Goal: Task Accomplishment & Management: Manage account settings

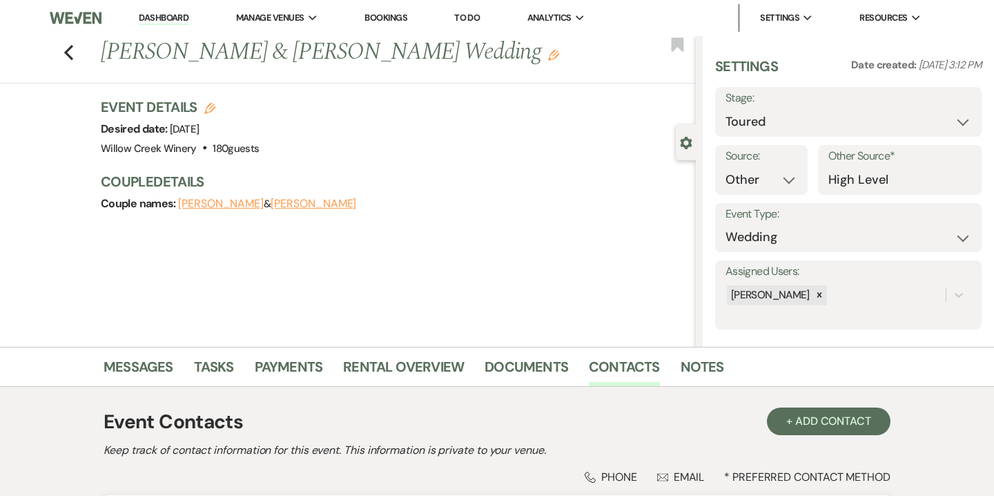
select select "5"
select select "14"
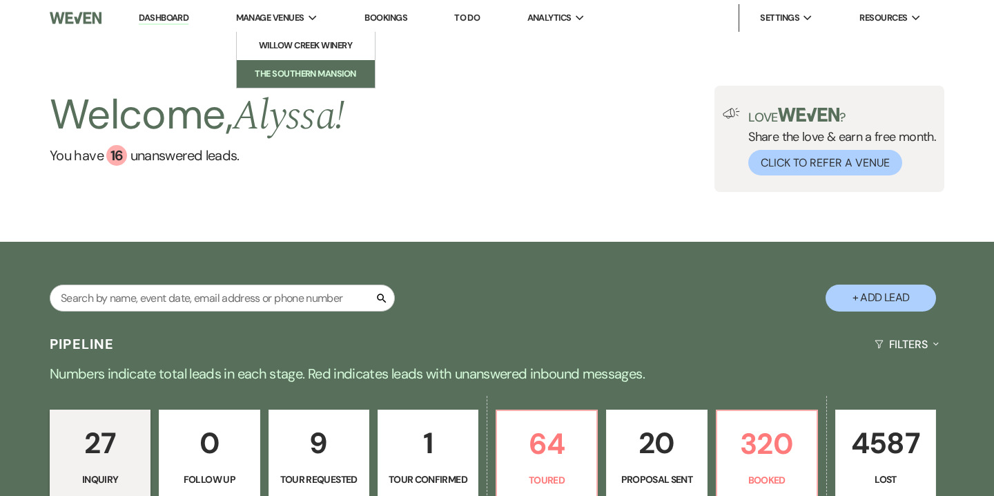
click at [300, 70] on li "The Southern Mansion" at bounding box center [306, 74] width 124 height 14
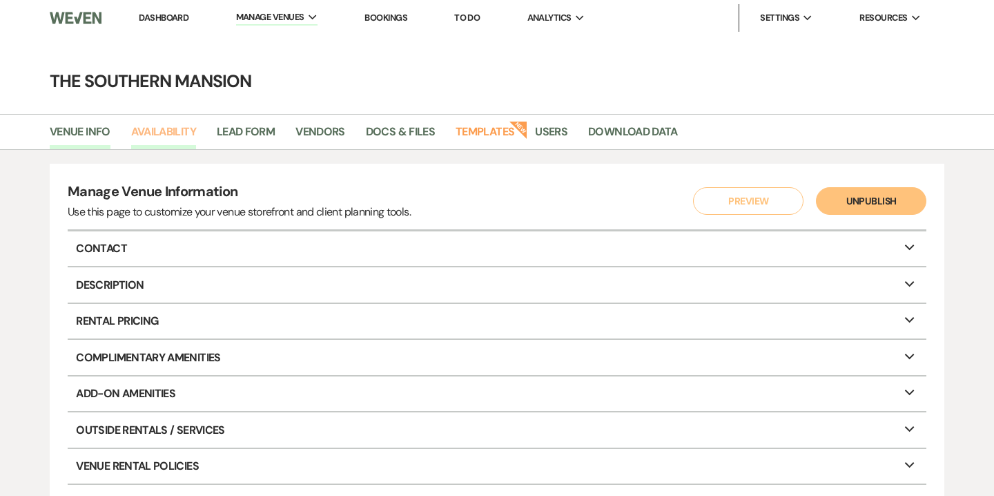
click at [183, 140] on link "Availability" at bounding box center [163, 136] width 65 height 26
select select "2"
select select "2026"
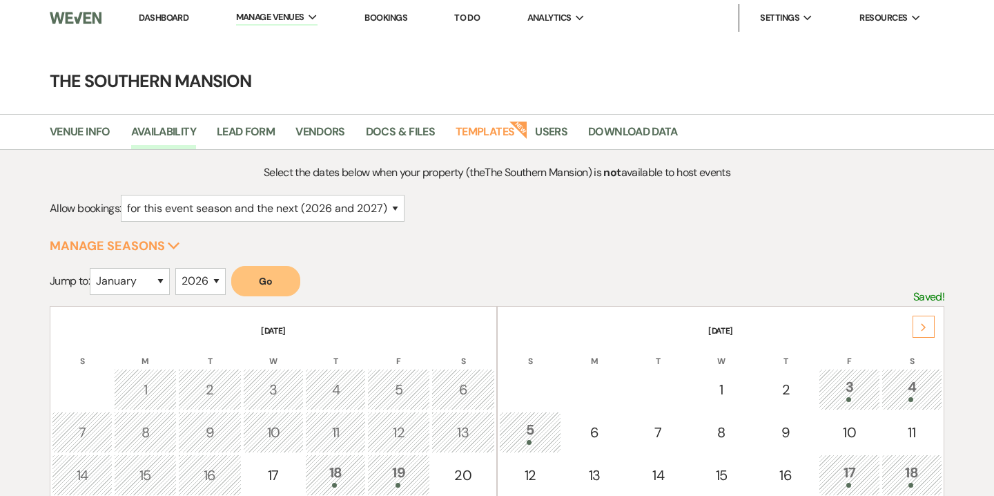
click at [926, 329] on icon "Next" at bounding box center [923, 327] width 7 height 8
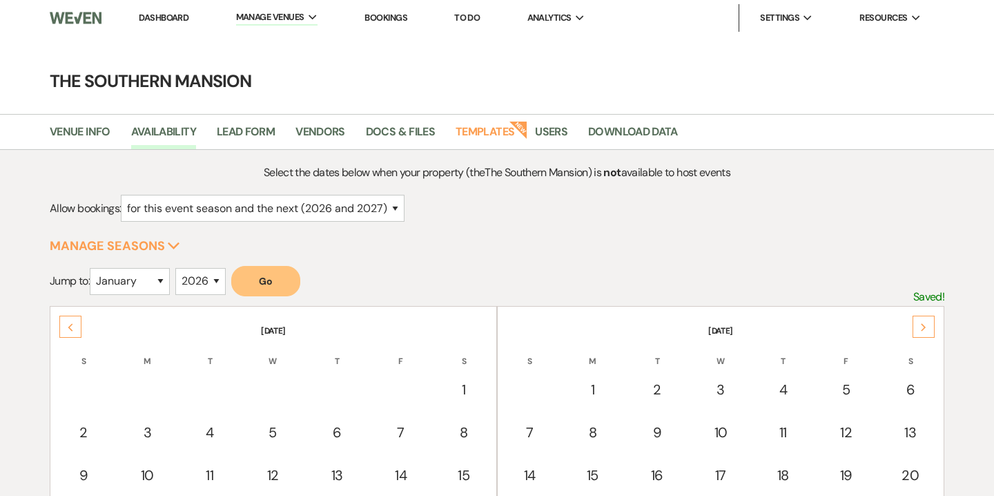
click at [926, 329] on icon "Next" at bounding box center [923, 327] width 7 height 8
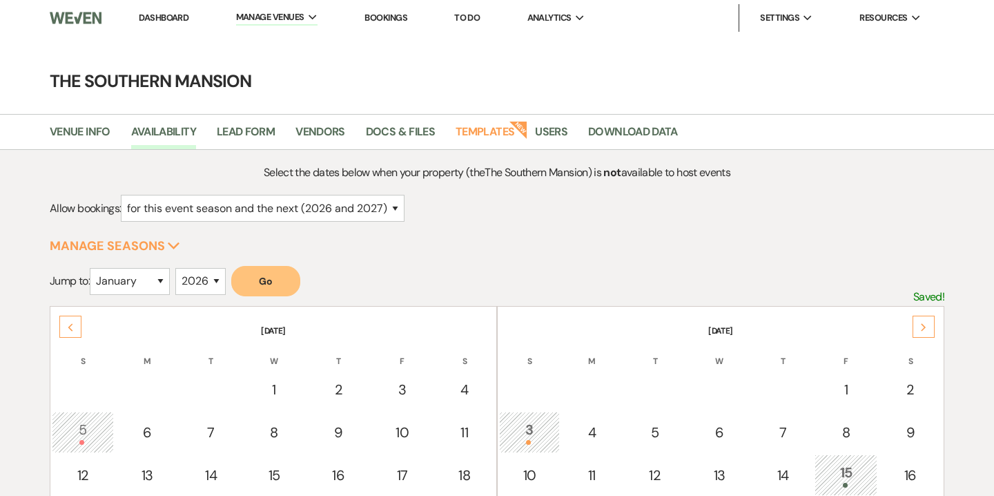
click at [926, 329] on icon "Next" at bounding box center [923, 327] width 7 height 8
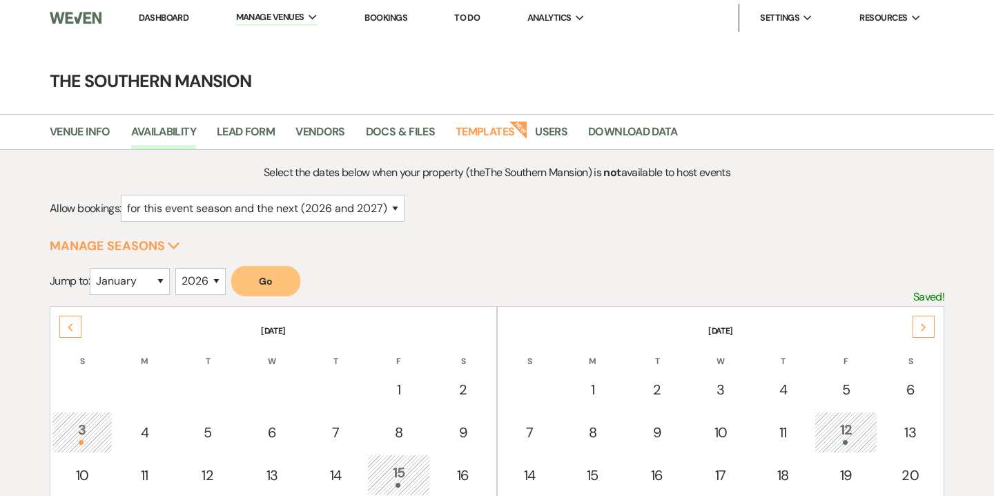
click at [926, 329] on icon "Next" at bounding box center [923, 327] width 7 height 8
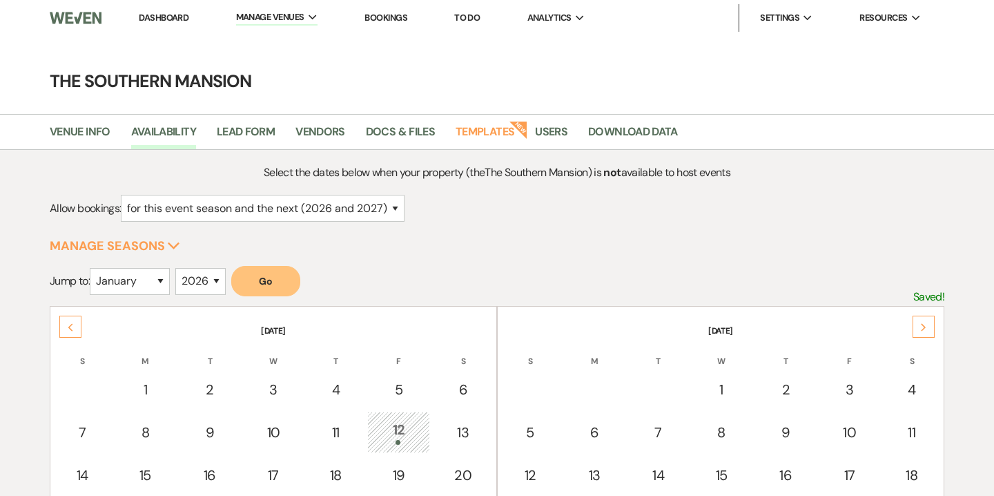
click at [926, 329] on icon "Next" at bounding box center [923, 327] width 7 height 8
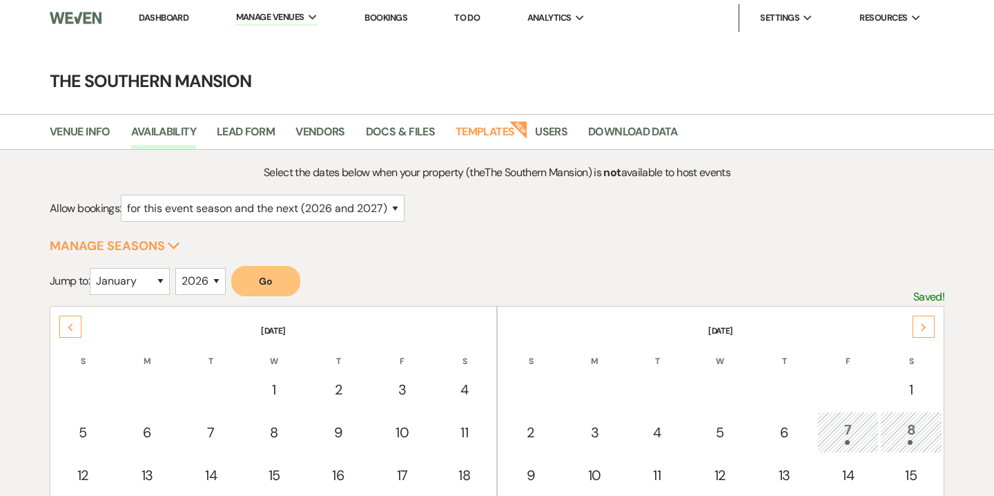
click at [926, 329] on icon "Next" at bounding box center [923, 327] width 7 height 8
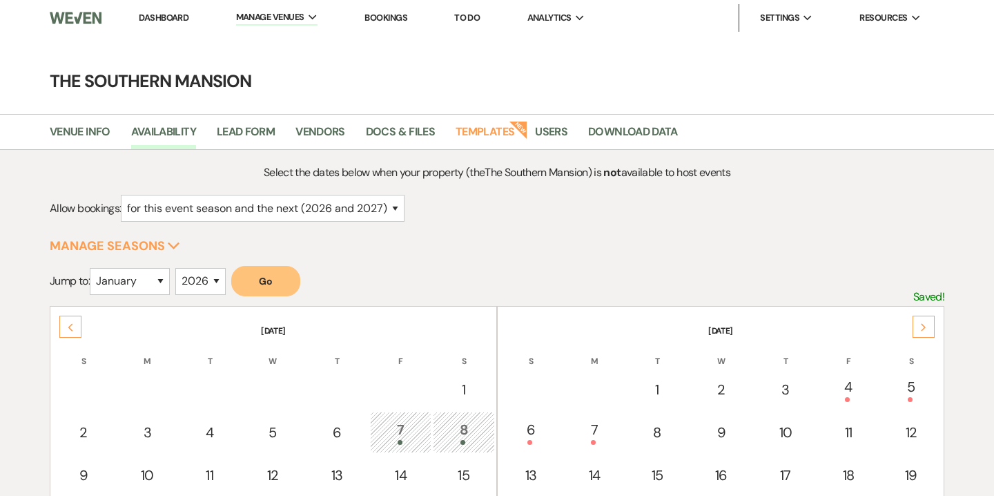
click at [926, 329] on icon "Next" at bounding box center [923, 327] width 7 height 8
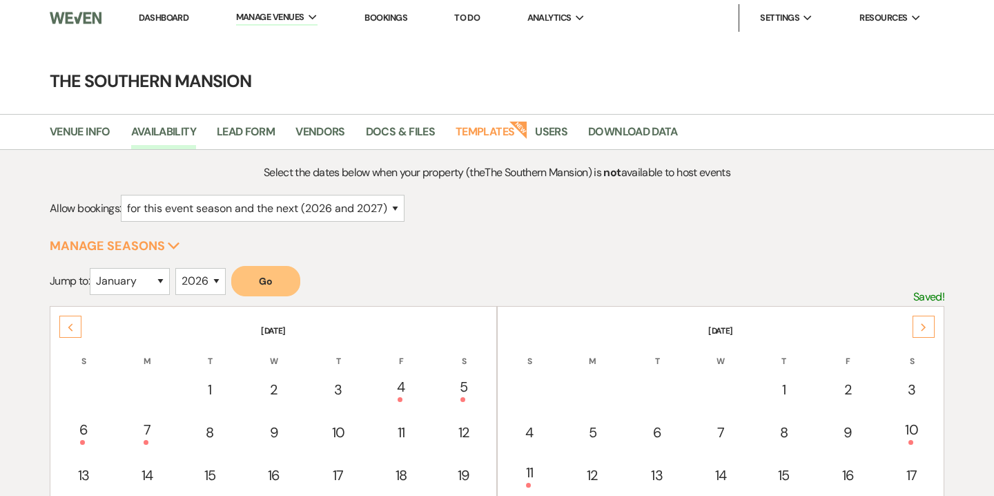
scroll to position [7, 0]
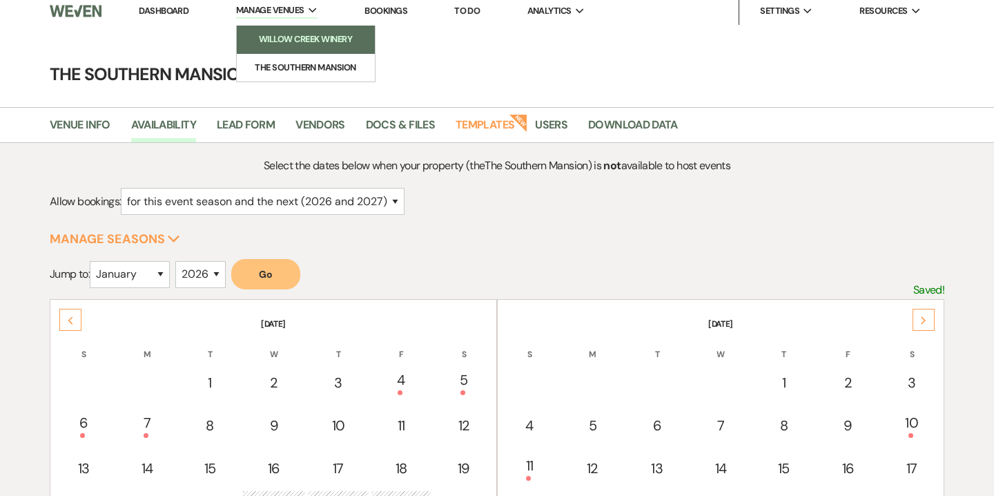
click at [293, 38] on li "Willow Creek Winery" at bounding box center [306, 39] width 124 height 14
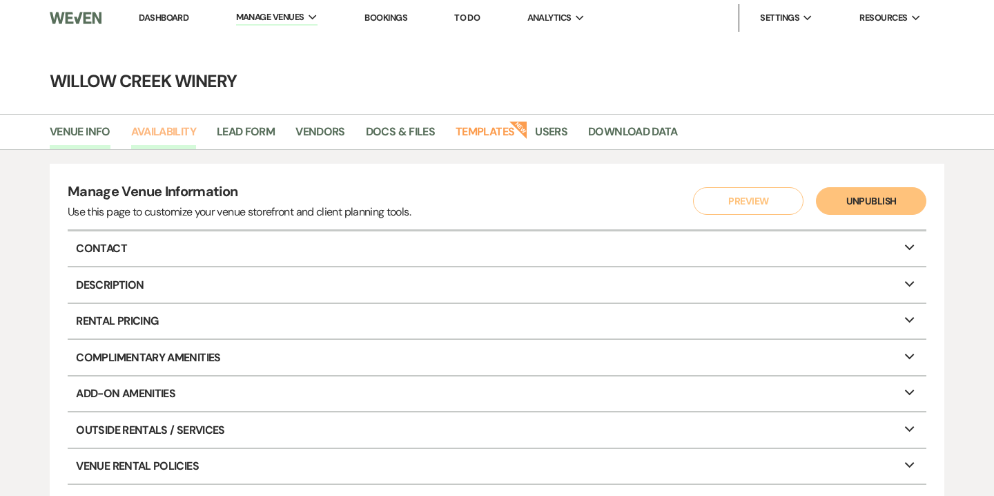
click at [166, 138] on link "Availability" at bounding box center [163, 136] width 65 height 26
select select "2"
select select "2026"
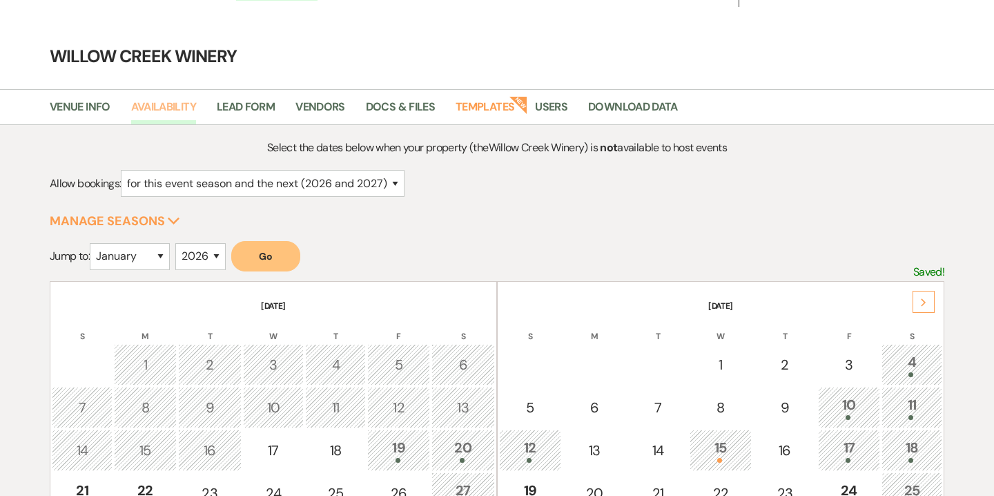
scroll to position [37, 0]
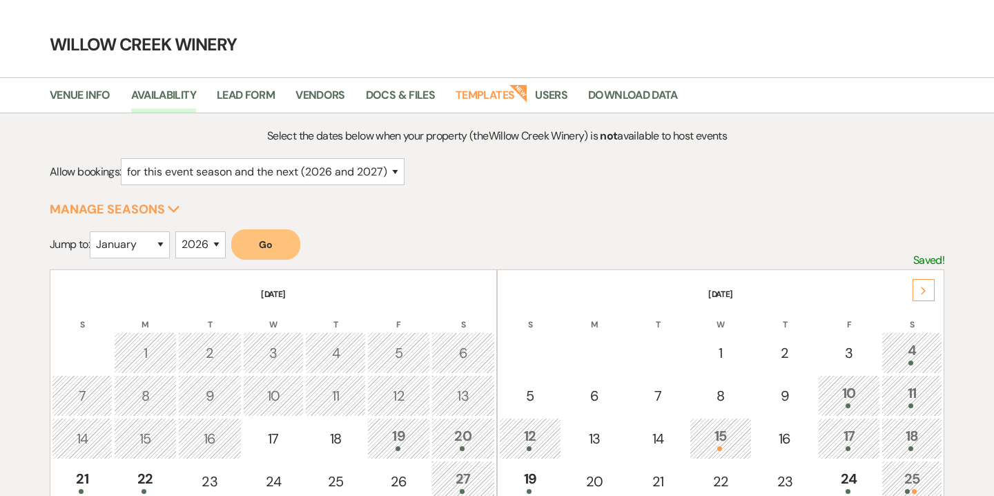
click at [925, 297] on div "Next" at bounding box center [923, 290] width 22 height 22
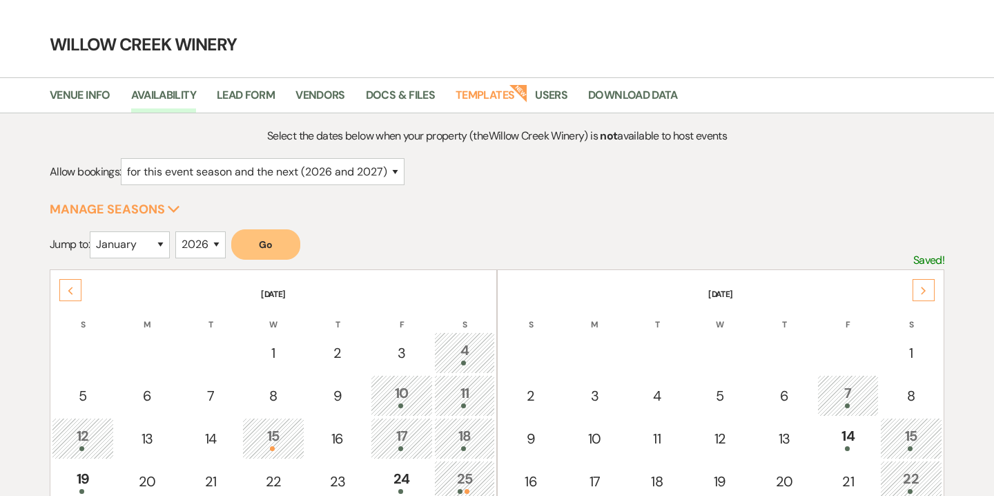
click at [925, 297] on div "Next" at bounding box center [923, 290] width 22 height 22
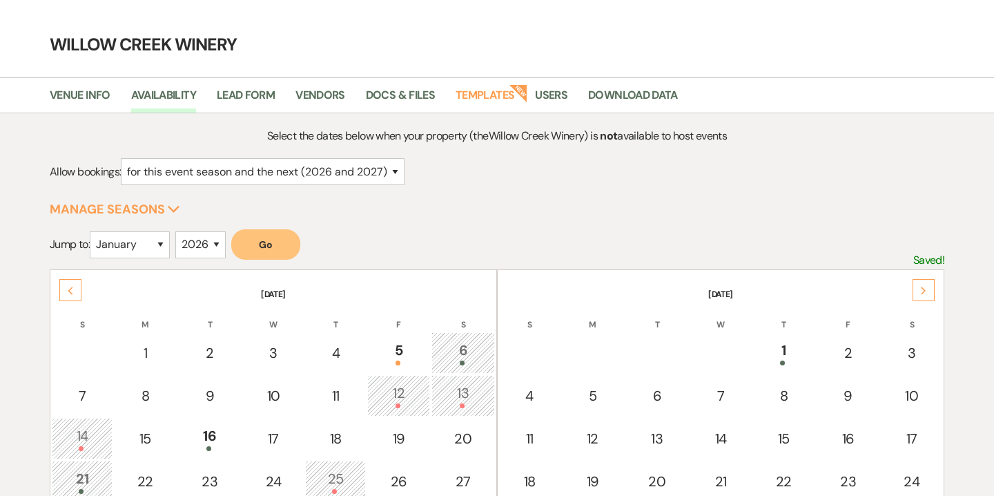
click at [925, 297] on div "Next" at bounding box center [923, 290] width 22 height 22
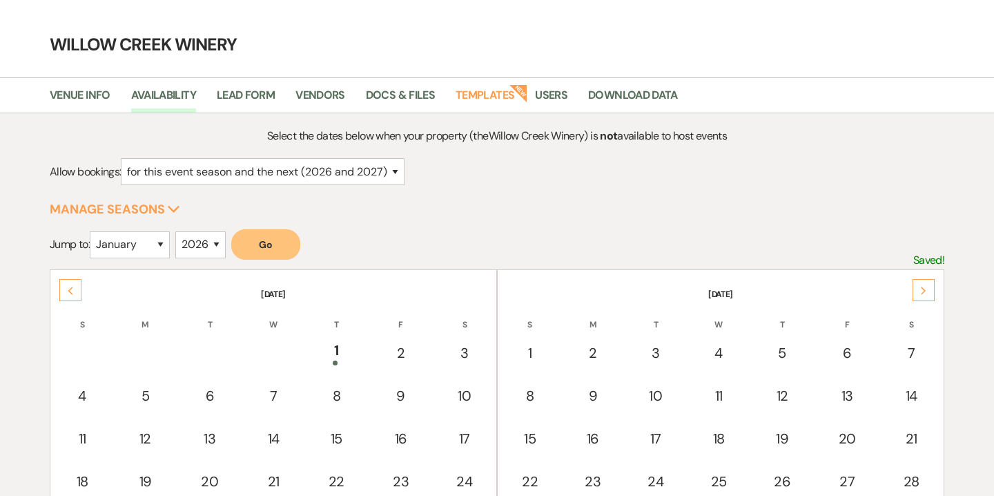
click at [925, 297] on div "Next" at bounding box center [923, 290] width 22 height 22
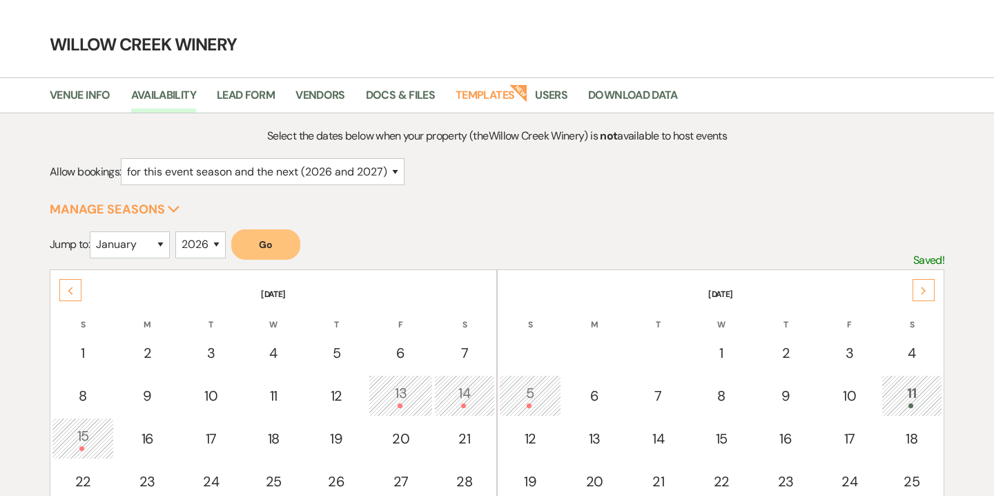
click at [925, 297] on div "Next" at bounding box center [923, 290] width 22 height 22
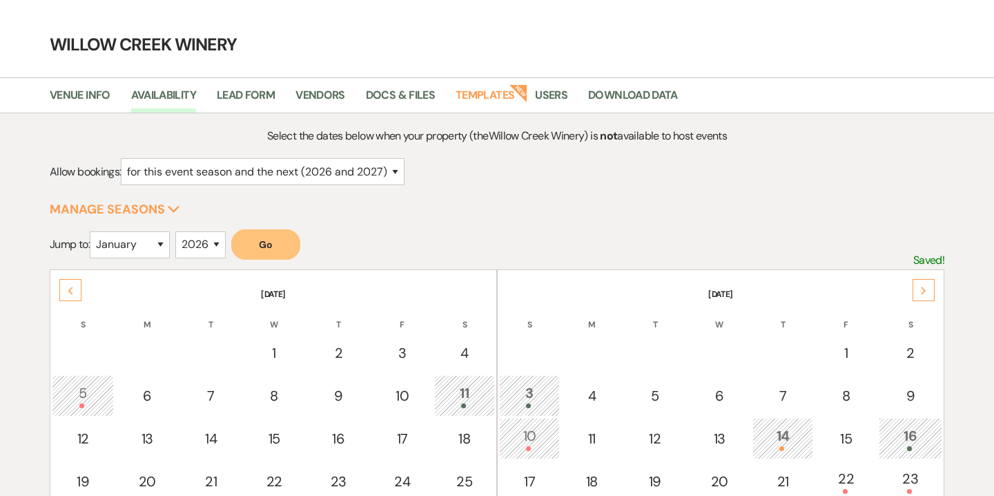
click at [925, 297] on div "Next" at bounding box center [923, 290] width 22 height 22
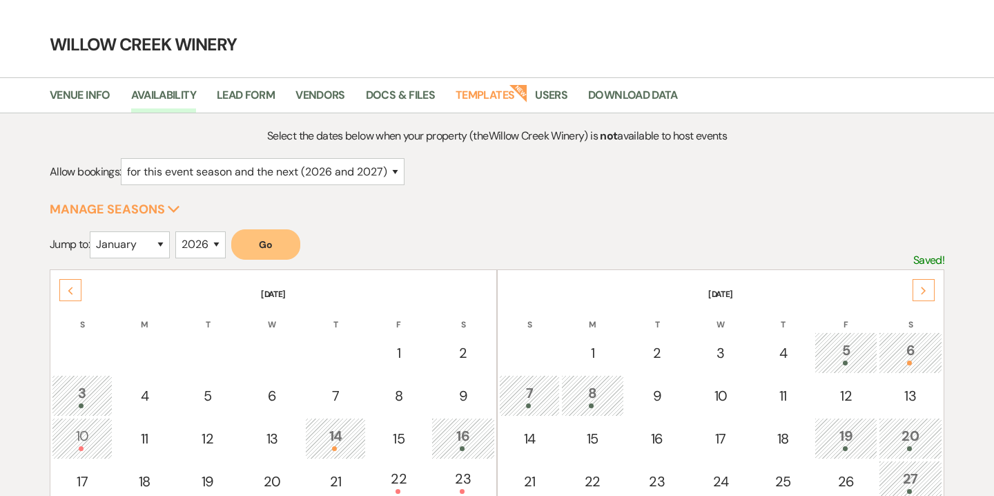
click at [925, 297] on div "Next" at bounding box center [923, 290] width 22 height 22
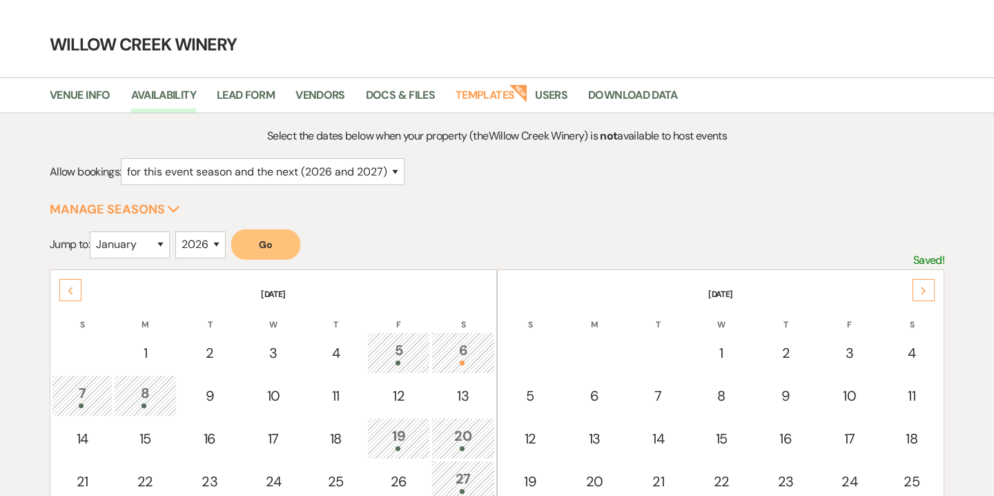
click at [925, 297] on div "Next" at bounding box center [923, 290] width 22 height 22
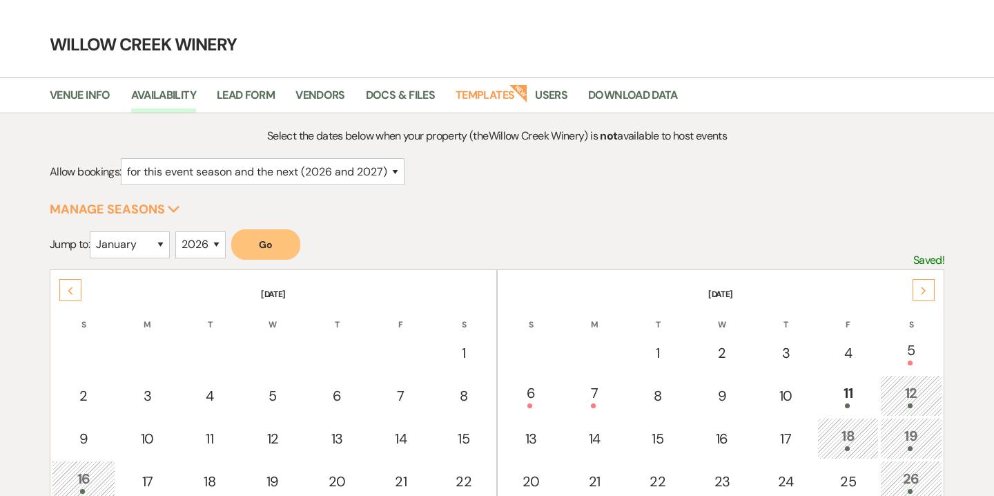
click at [925, 297] on div "Next" at bounding box center [923, 290] width 22 height 22
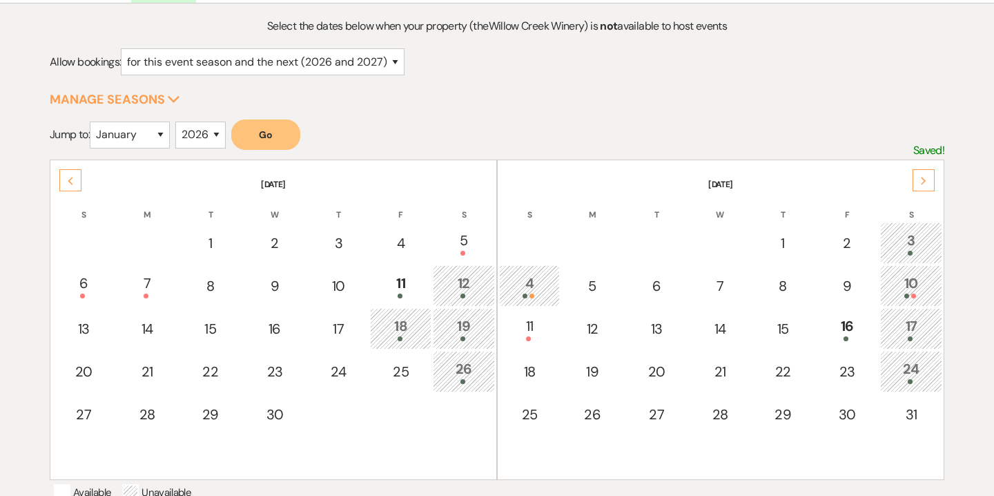
scroll to position [148, 0]
click at [405, 278] on div "11" at bounding box center [401, 284] width 46 height 26
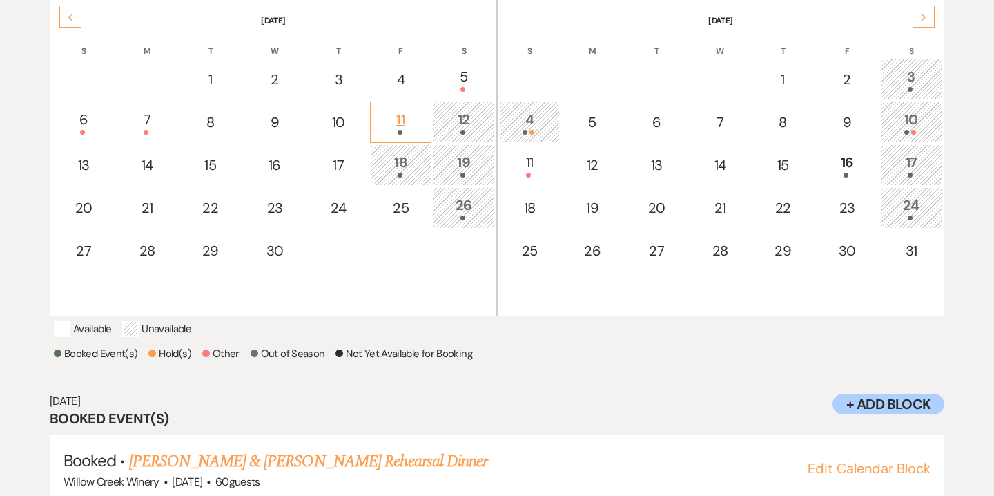
scroll to position [308, 0]
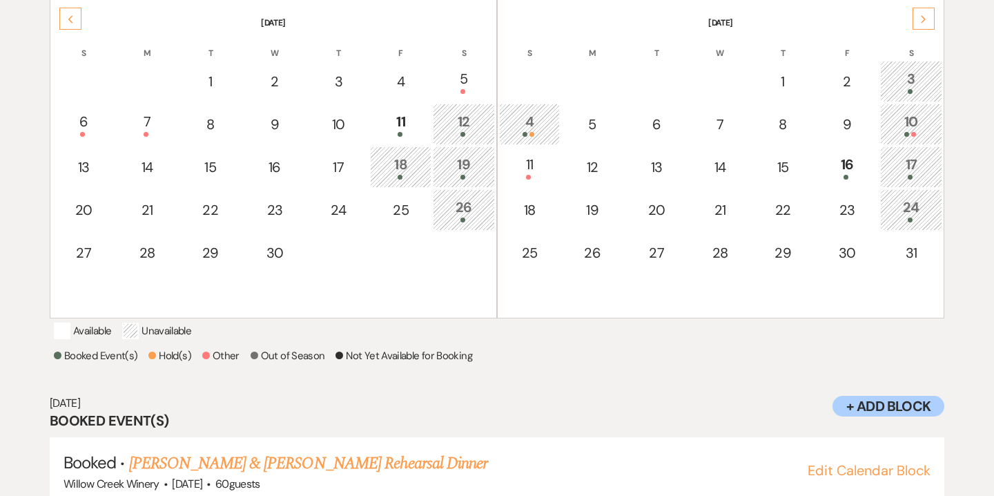
click at [407, 161] on div "18" at bounding box center [401, 167] width 46 height 26
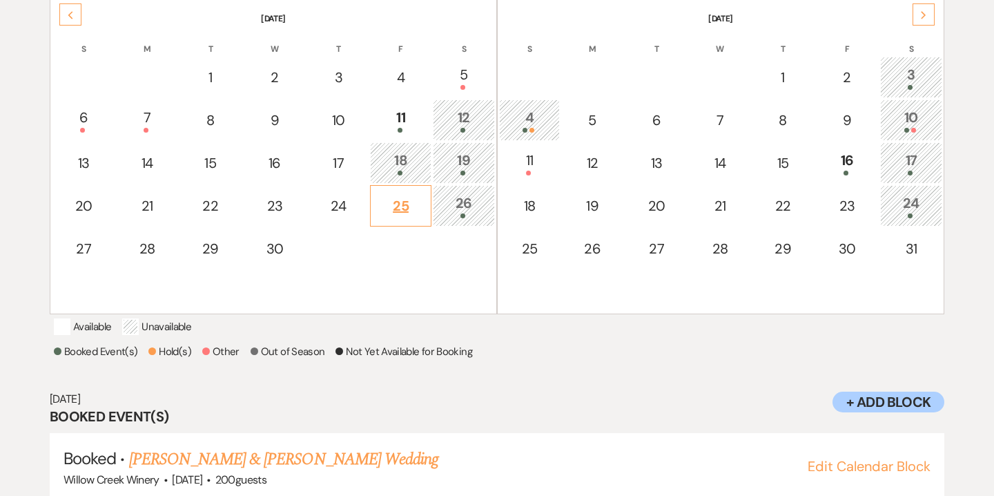
scroll to position [186, 0]
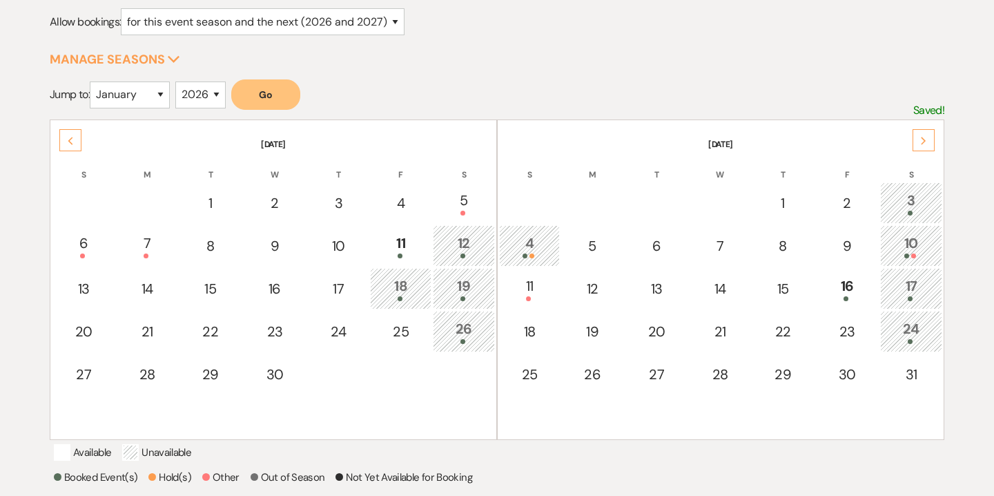
click at [520, 244] on div "4" at bounding box center [530, 246] width 46 height 26
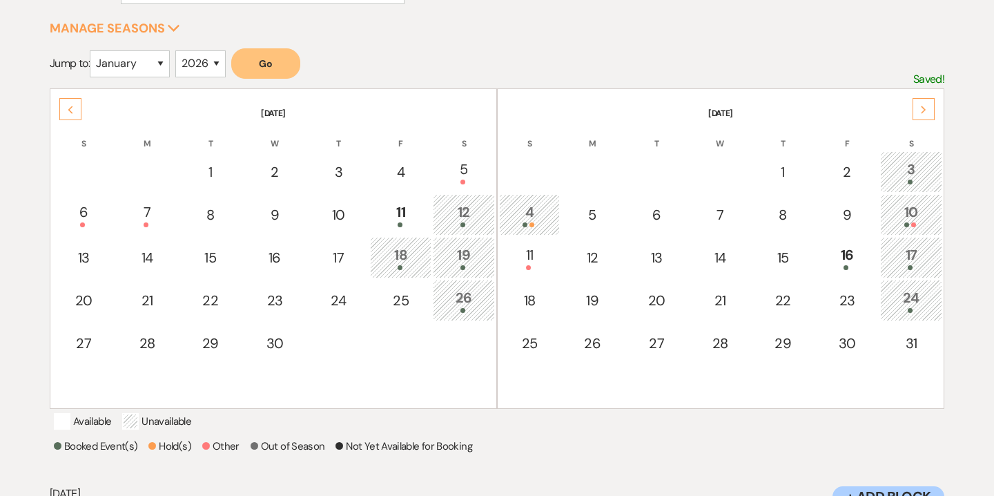
scroll to position [224, 0]
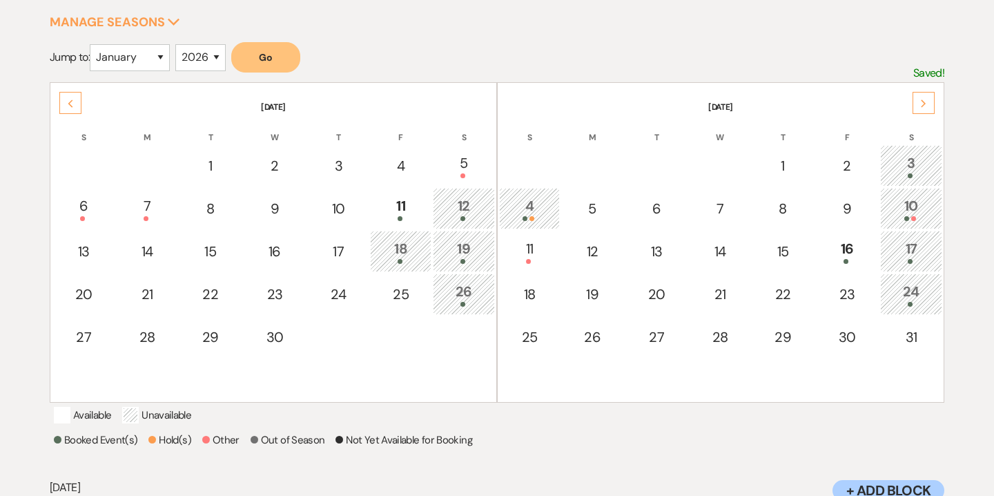
click at [74, 108] on div "Previous" at bounding box center [70, 103] width 22 height 22
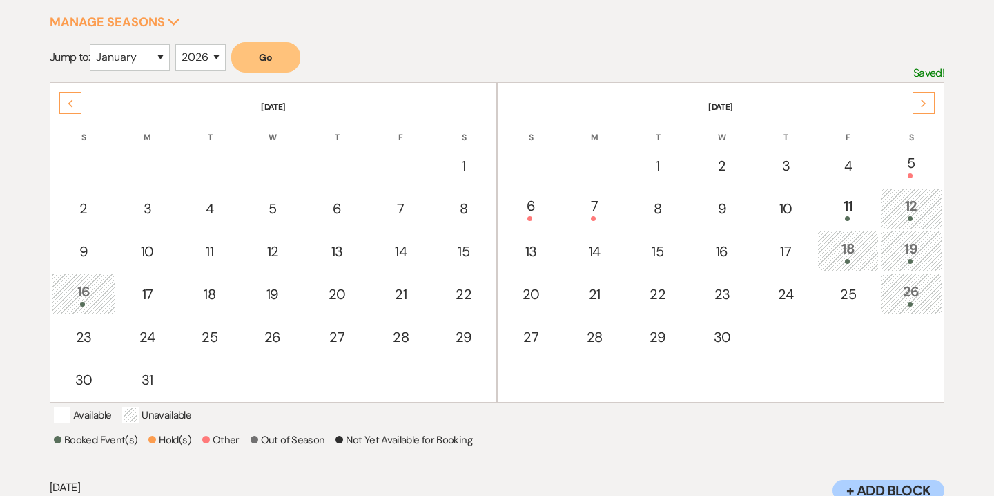
click at [74, 108] on div "Previous" at bounding box center [70, 103] width 22 height 22
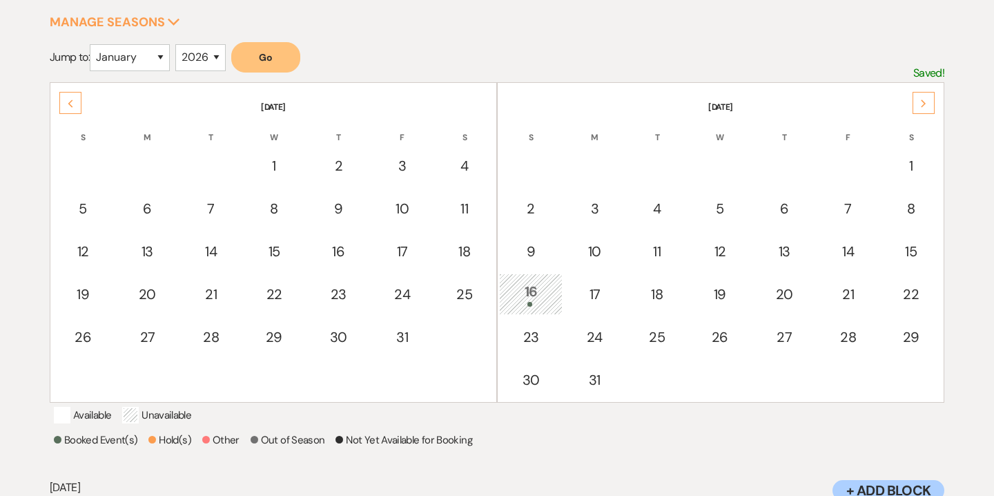
click at [74, 108] on div "Previous" at bounding box center [70, 103] width 22 height 22
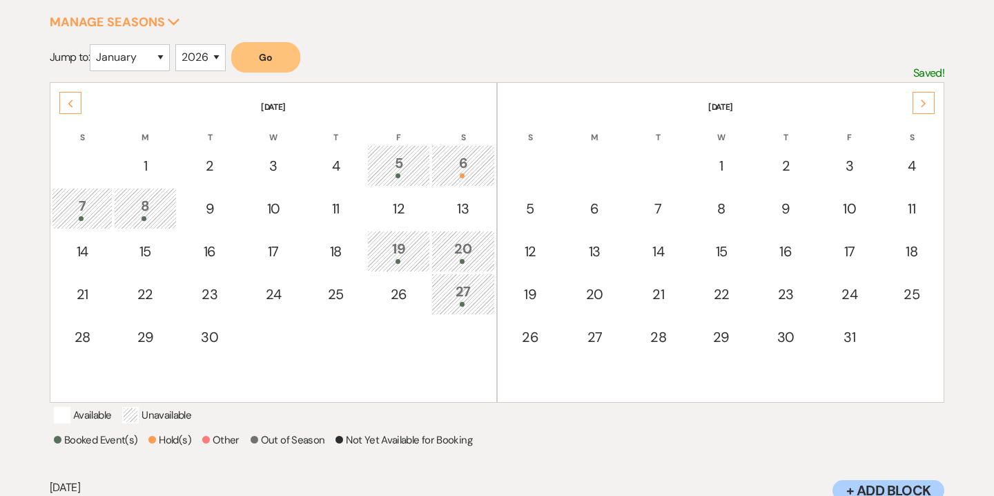
click at [74, 108] on div "Previous" at bounding box center [70, 103] width 22 height 22
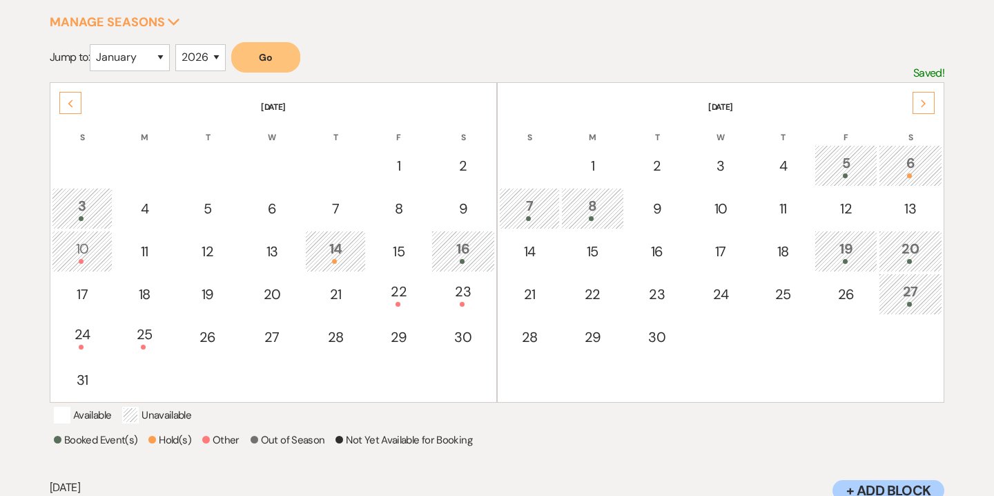
click at [74, 108] on div "Previous" at bounding box center [70, 103] width 22 height 22
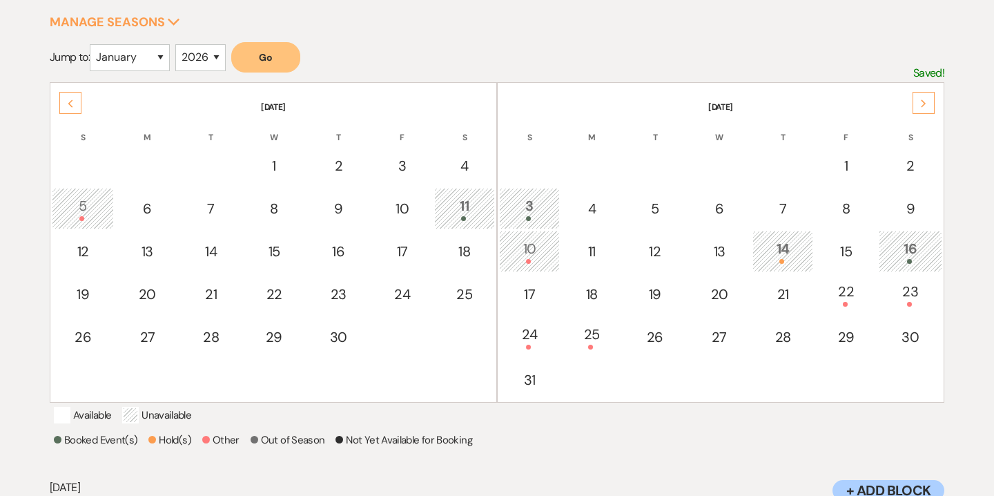
click at [470, 202] on div "11" at bounding box center [465, 208] width 46 height 26
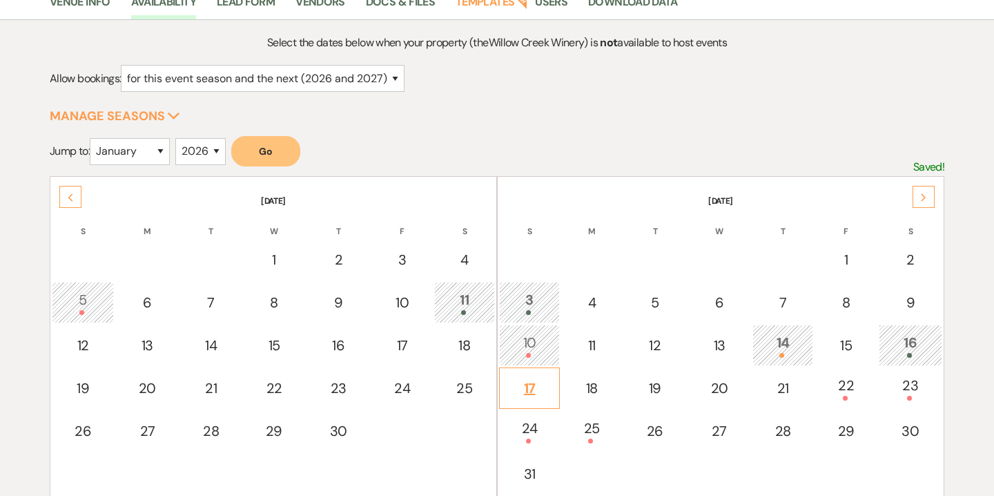
scroll to position [126, 0]
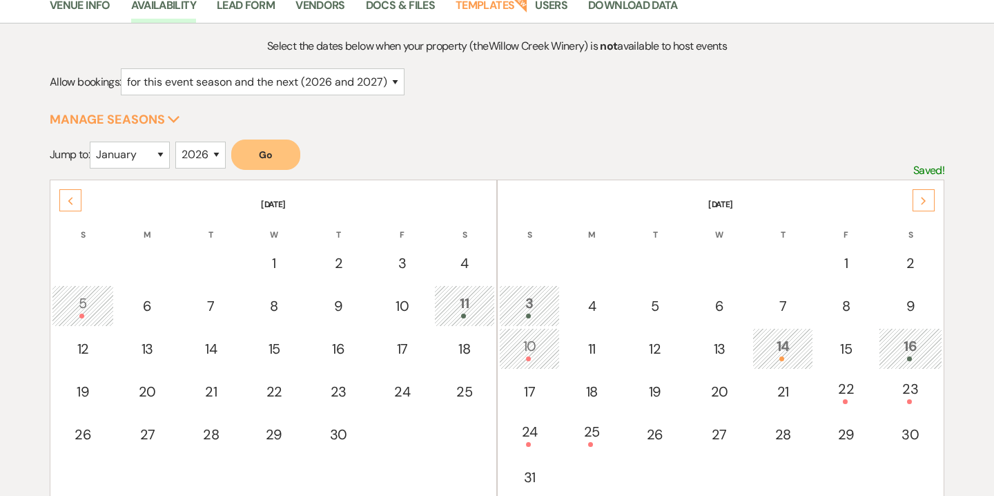
click at [925, 197] on icon "Next" at bounding box center [923, 201] width 7 height 8
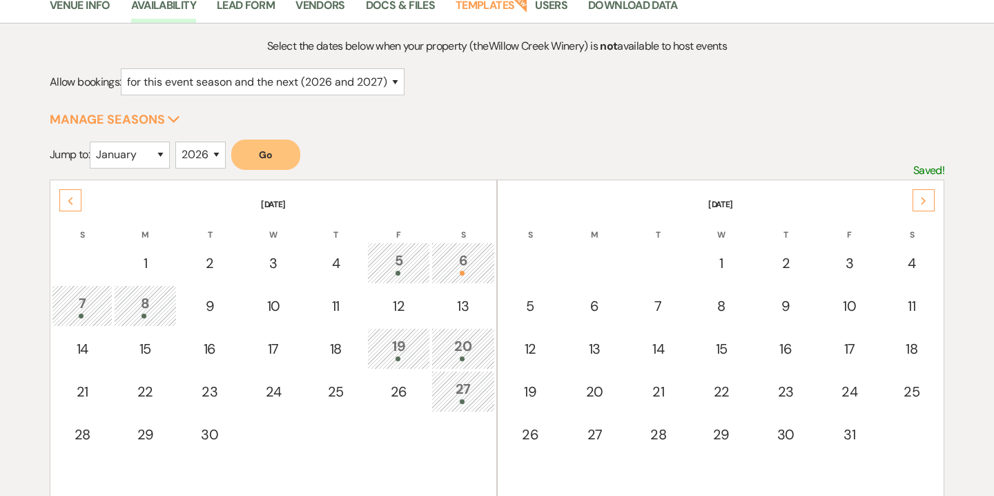
click at [925, 197] on icon "Next" at bounding box center [923, 201] width 7 height 8
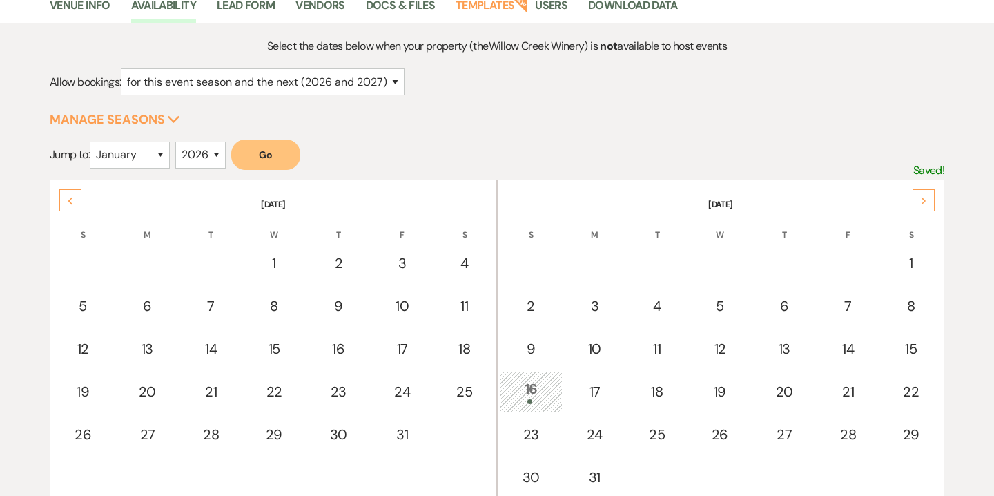
click at [925, 197] on icon "Next" at bounding box center [923, 201] width 7 height 8
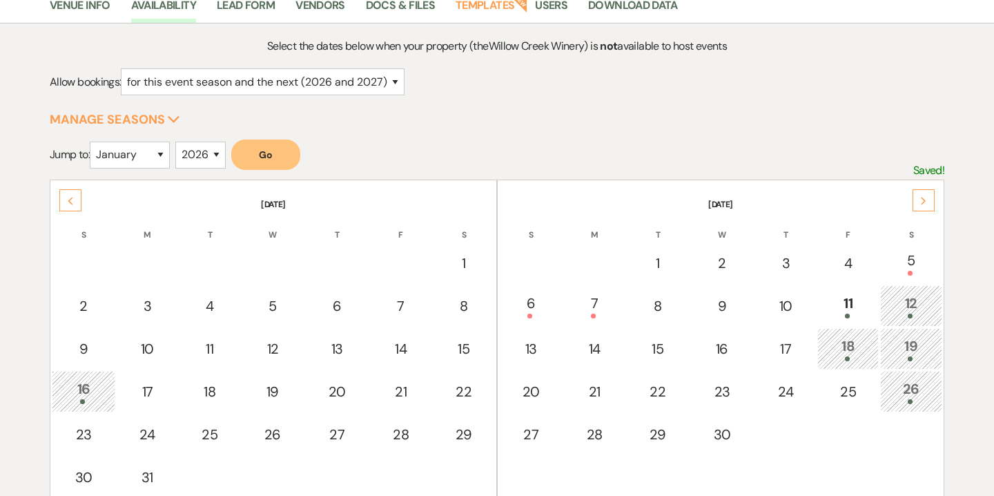
click at [925, 197] on icon "Next" at bounding box center [923, 201] width 7 height 8
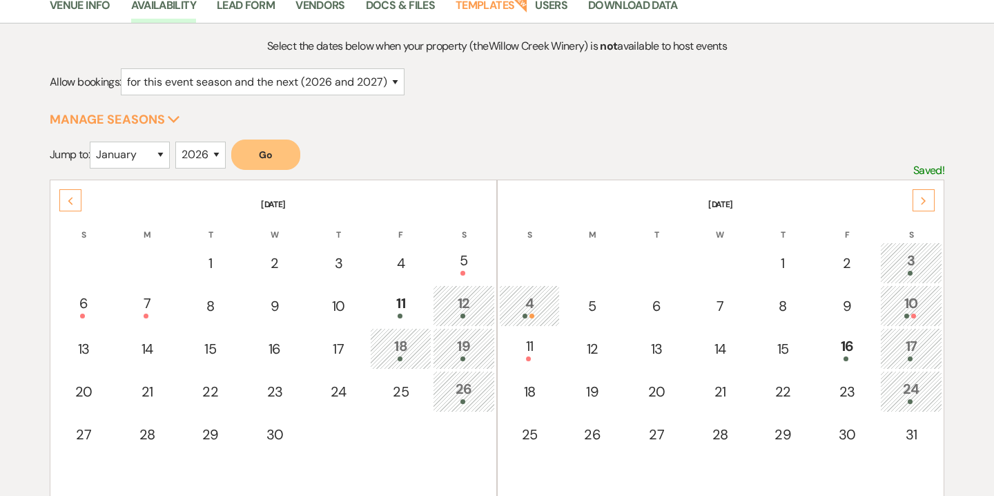
scroll to position [181, 0]
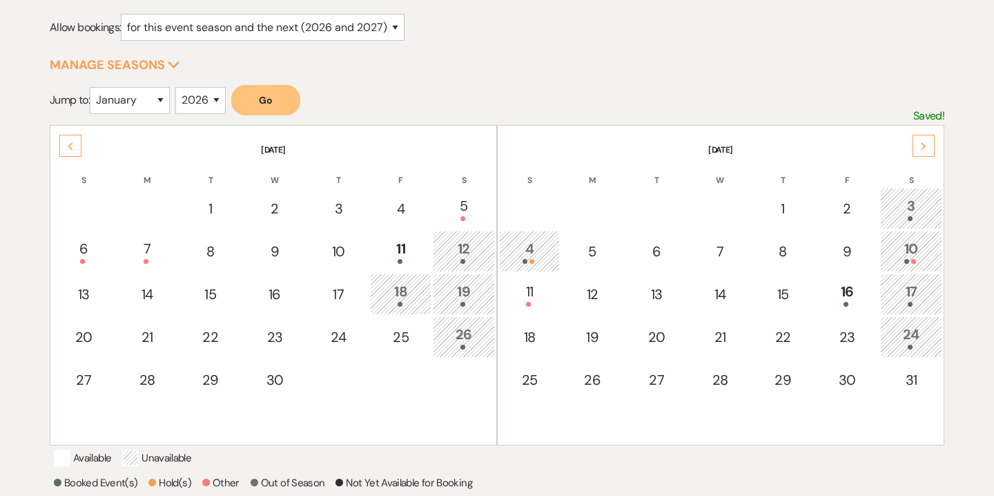
click at [533, 242] on div "4" at bounding box center [530, 251] width 46 height 26
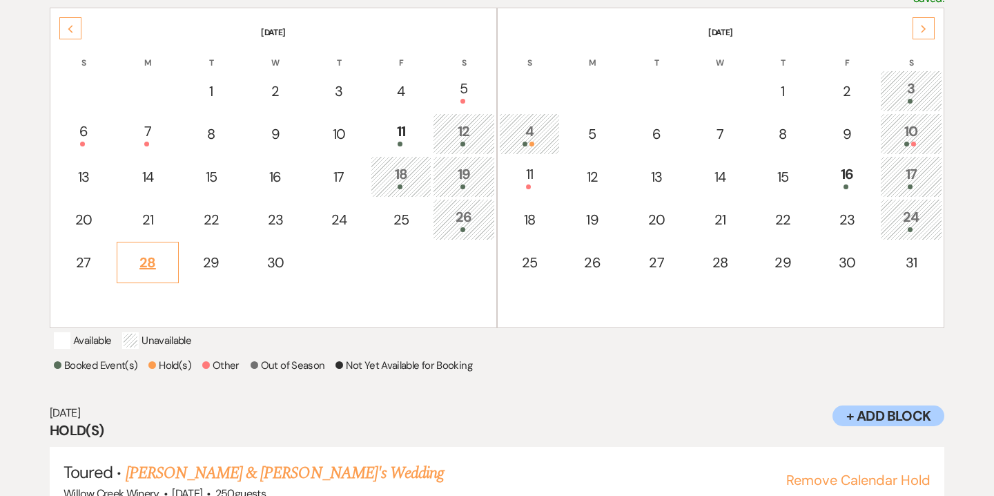
scroll to position [297, 0]
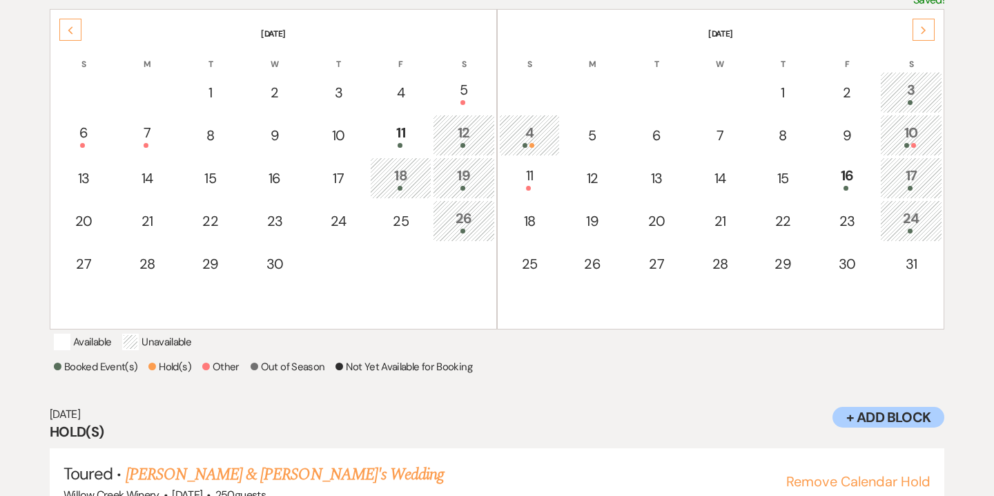
click at [913, 31] on div "Next" at bounding box center [923, 30] width 22 height 22
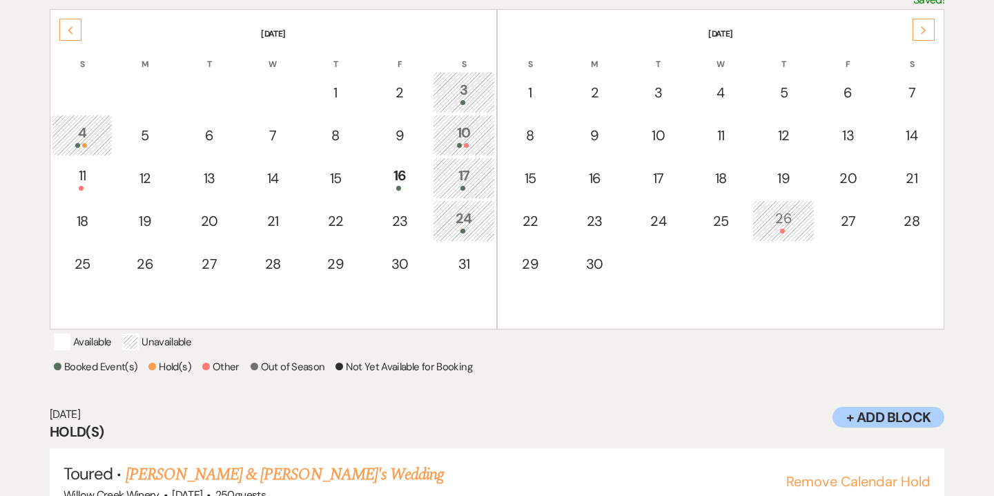
click at [73, 30] on icon "Previous" at bounding box center [70, 30] width 7 height 8
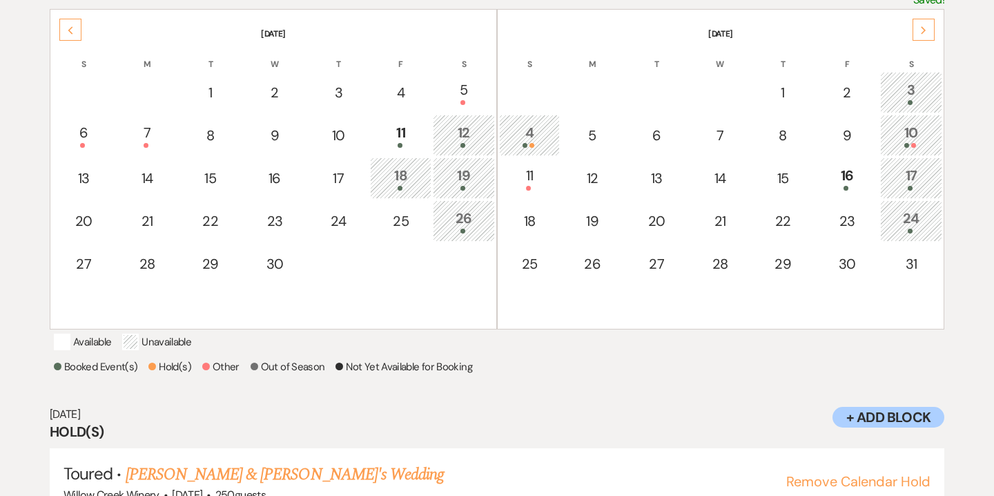
click at [73, 30] on icon "Previous" at bounding box center [70, 30] width 7 height 8
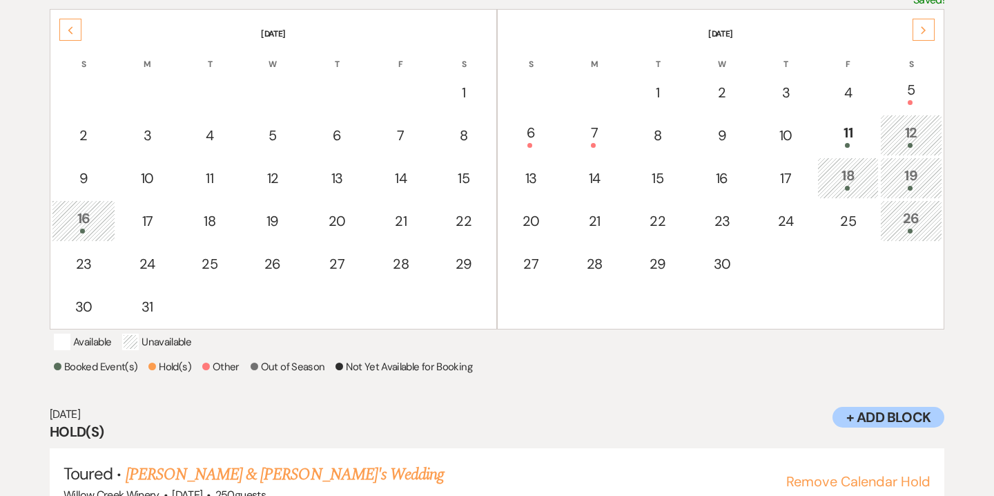
click at [73, 30] on icon "Previous" at bounding box center [70, 30] width 7 height 8
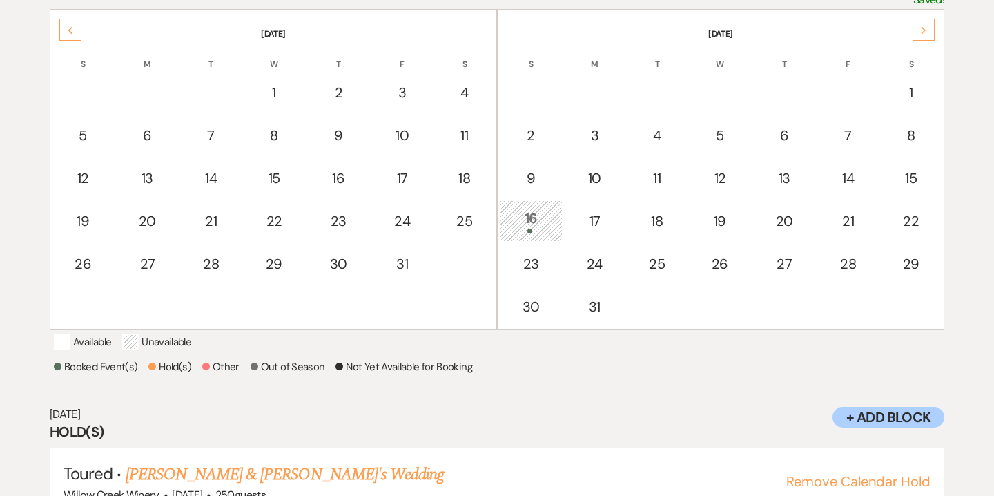
click at [73, 30] on icon "Previous" at bounding box center [70, 30] width 7 height 8
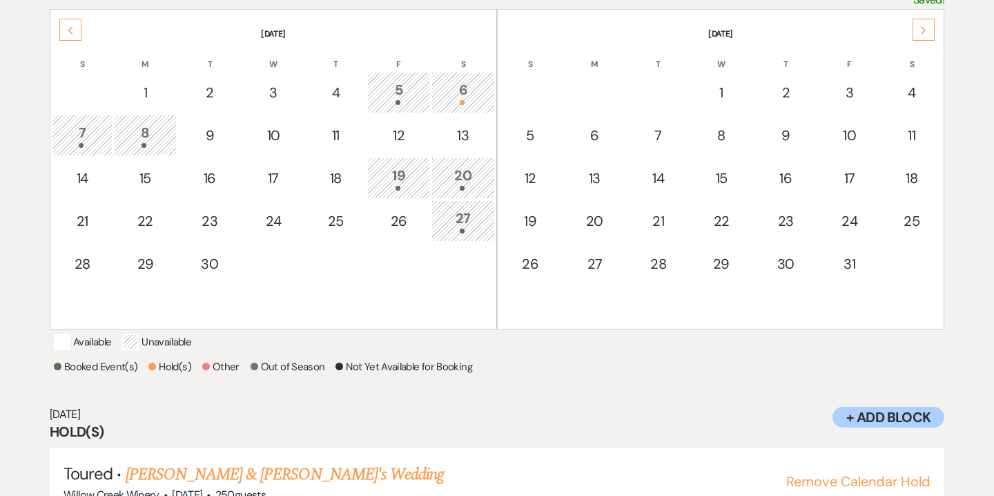
click at [73, 30] on icon "Previous" at bounding box center [70, 30] width 7 height 8
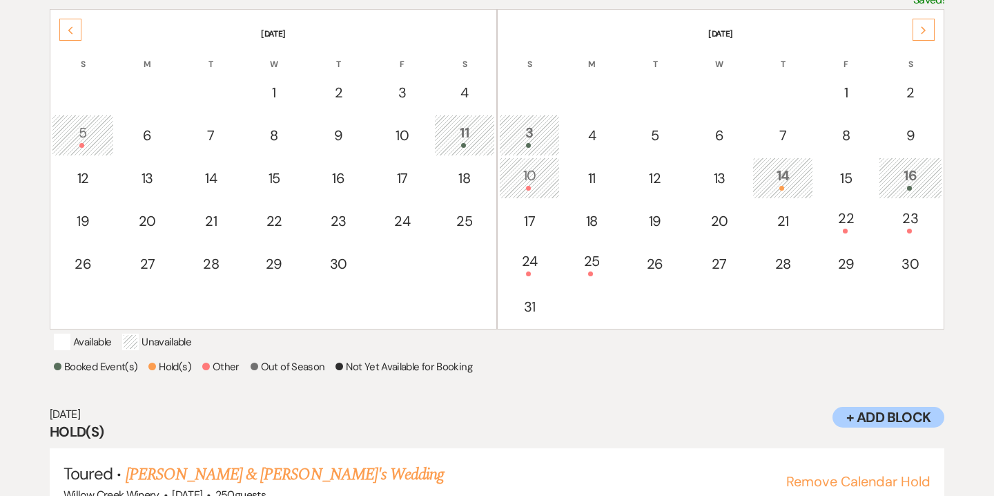
click at [73, 30] on icon "Previous" at bounding box center [70, 30] width 7 height 8
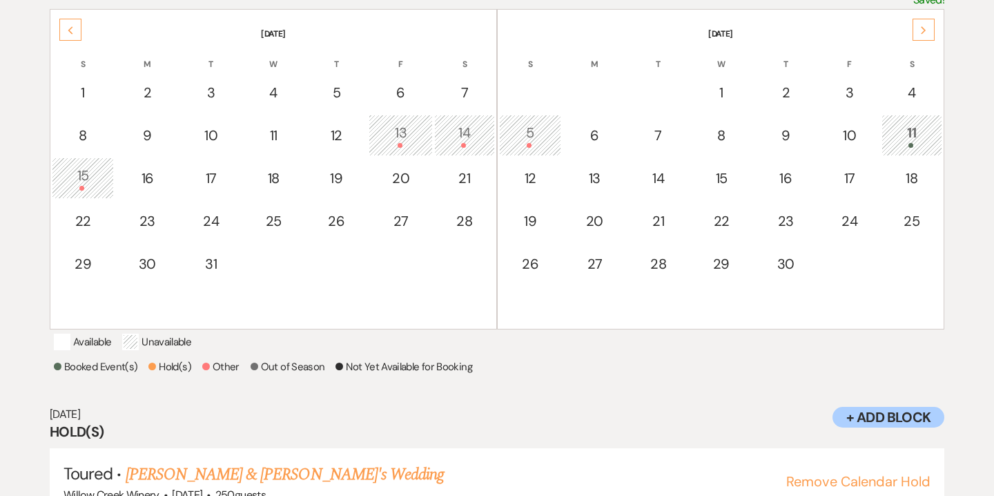
click at [73, 30] on icon "Previous" at bounding box center [70, 30] width 7 height 8
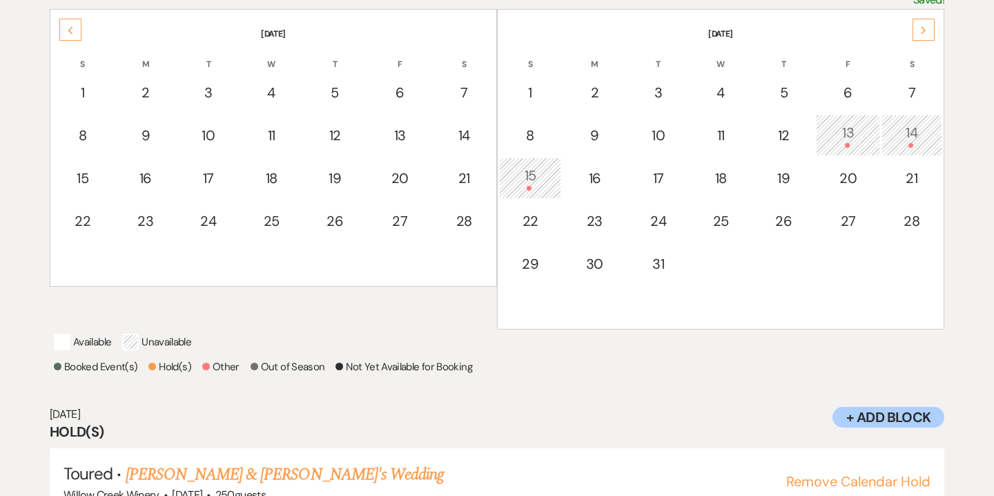
click at [73, 30] on icon "Previous" at bounding box center [70, 30] width 7 height 8
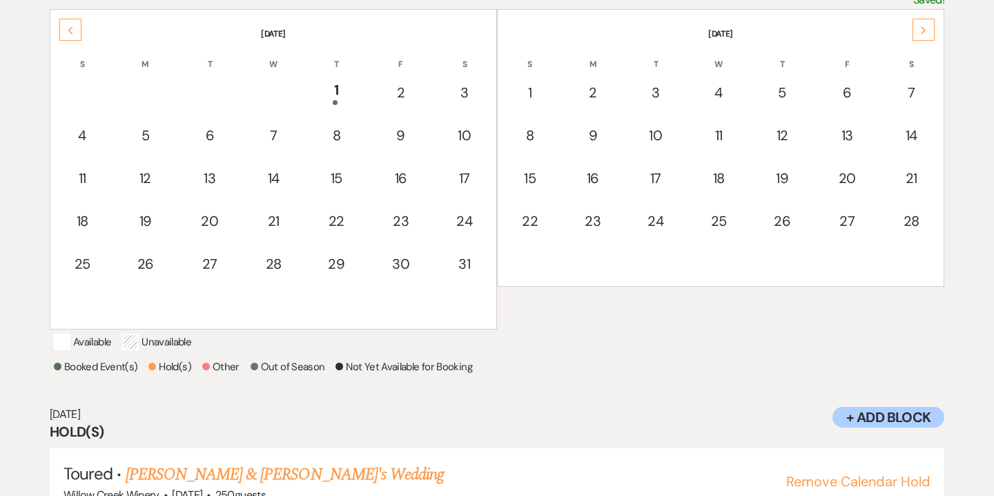
click at [73, 30] on icon "Previous" at bounding box center [70, 30] width 7 height 8
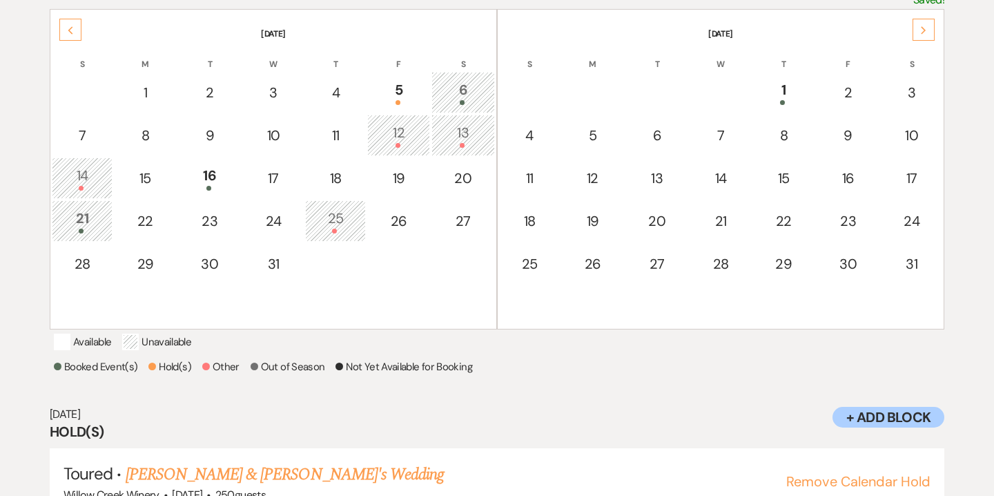
click at [73, 30] on icon "Previous" at bounding box center [70, 30] width 7 height 8
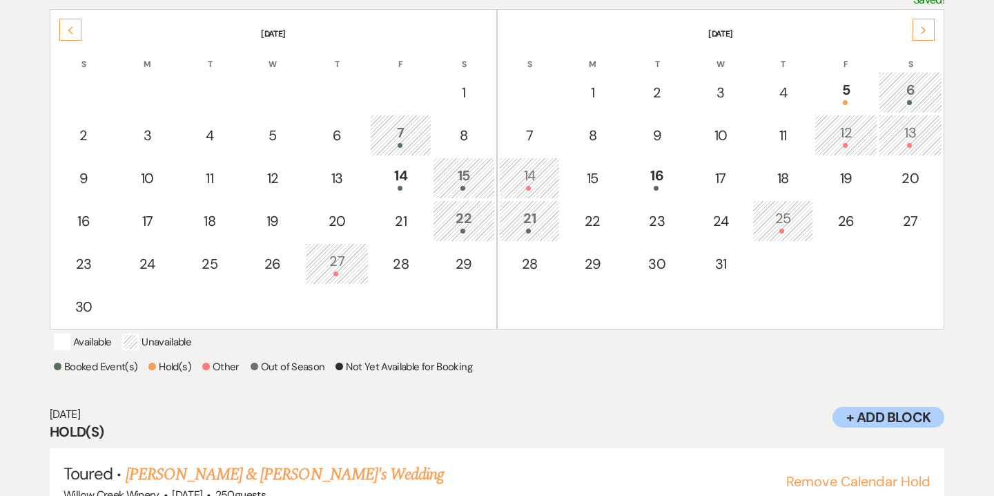
click at [73, 30] on icon "Previous" at bounding box center [70, 30] width 7 height 8
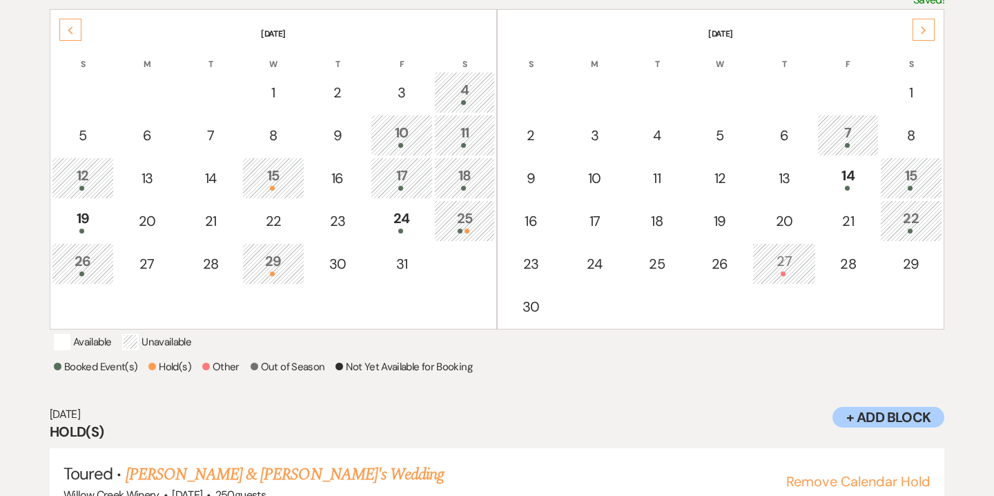
click at [482, 184] on div "18" at bounding box center [465, 178] width 46 height 26
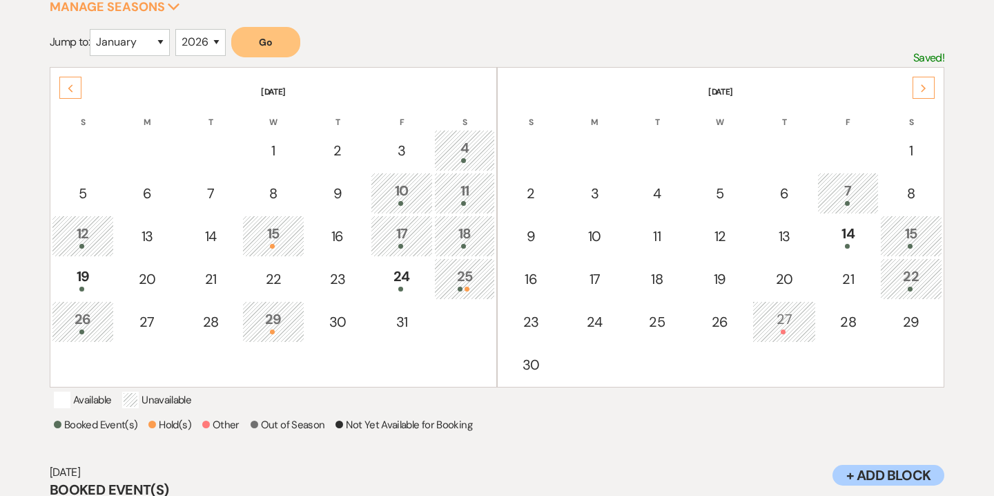
scroll to position [213, 0]
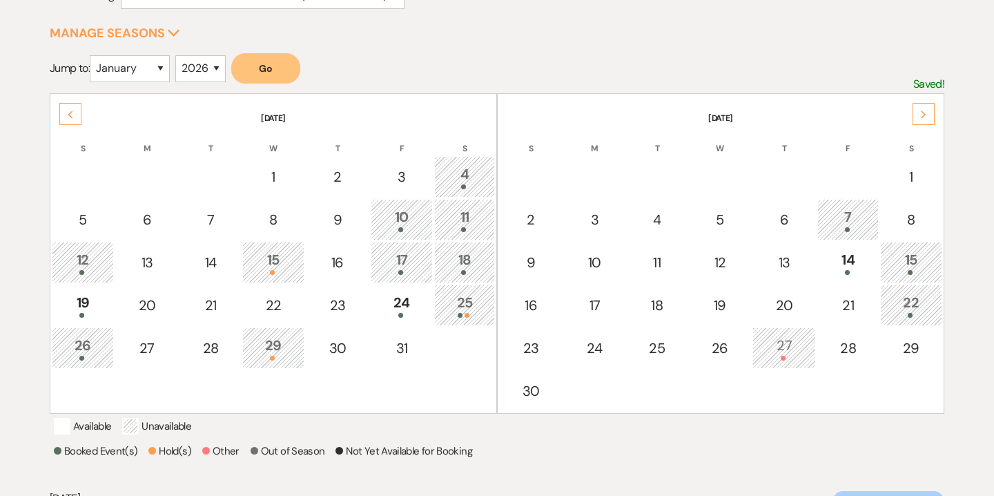
click at [98, 327] on td "26" at bounding box center [83, 347] width 62 height 41
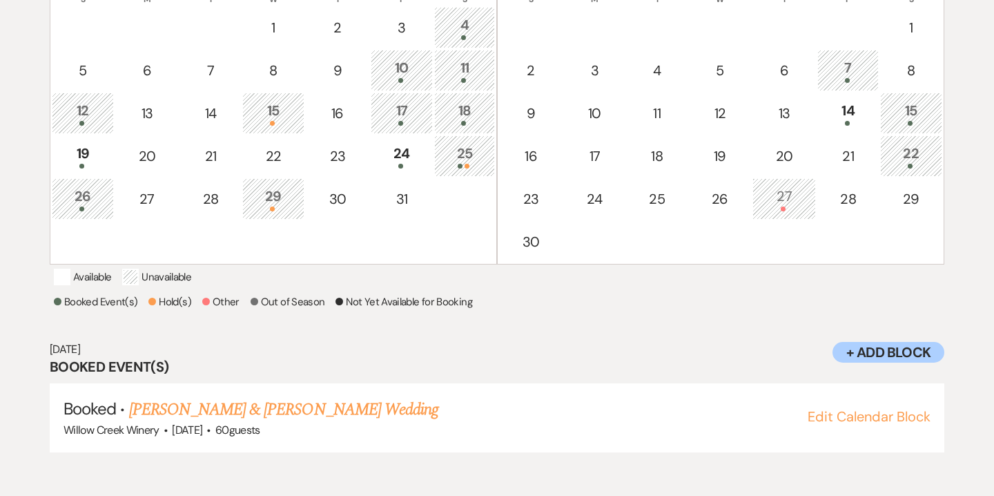
scroll to position [362, 0]
click at [97, 166] on div at bounding box center [82, 165] width 47 height 5
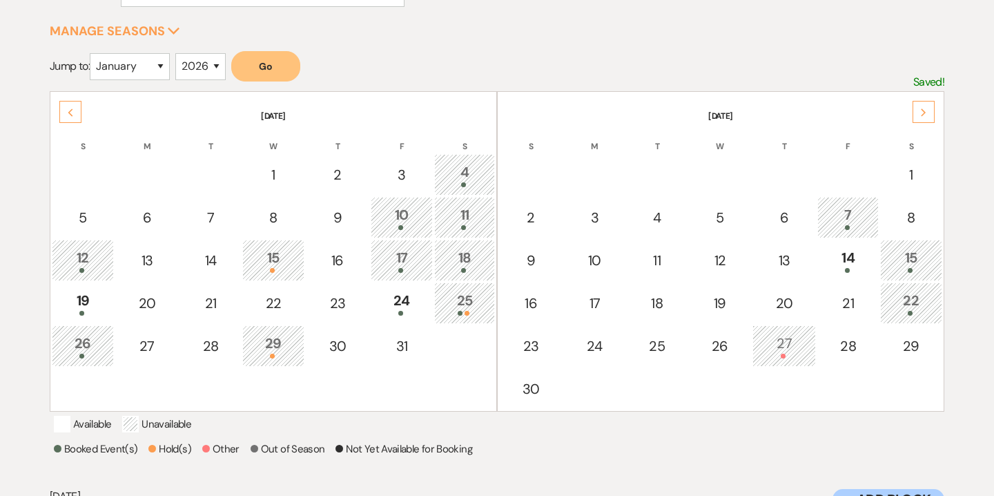
scroll to position [210, 0]
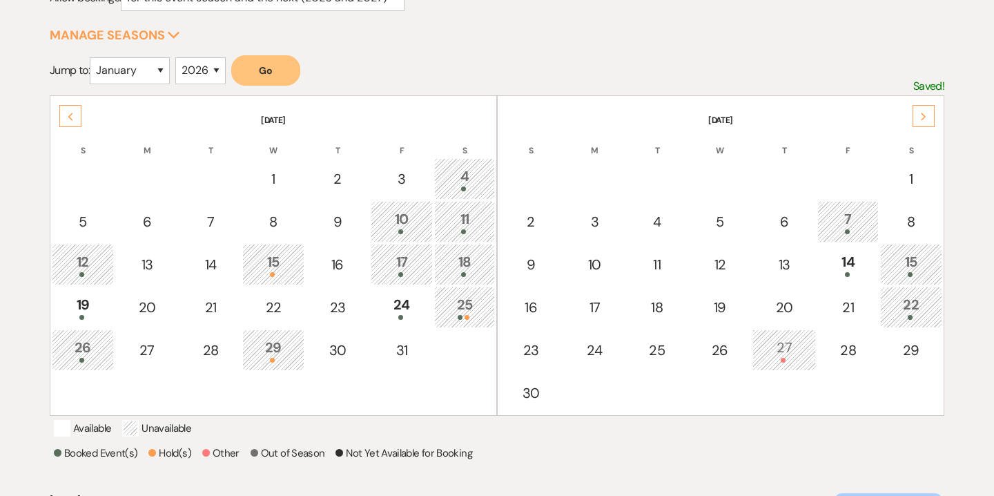
click at [480, 175] on div "4" at bounding box center [465, 179] width 46 height 26
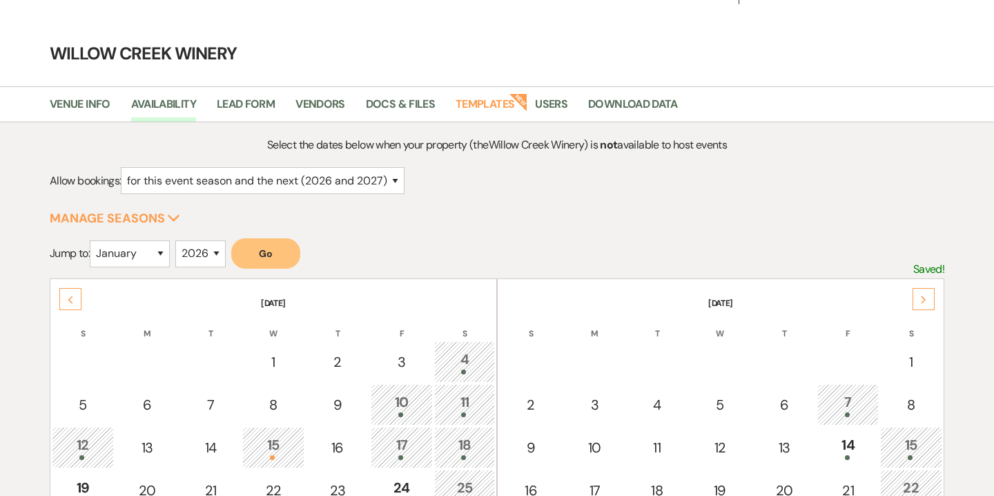
scroll to position [37, 0]
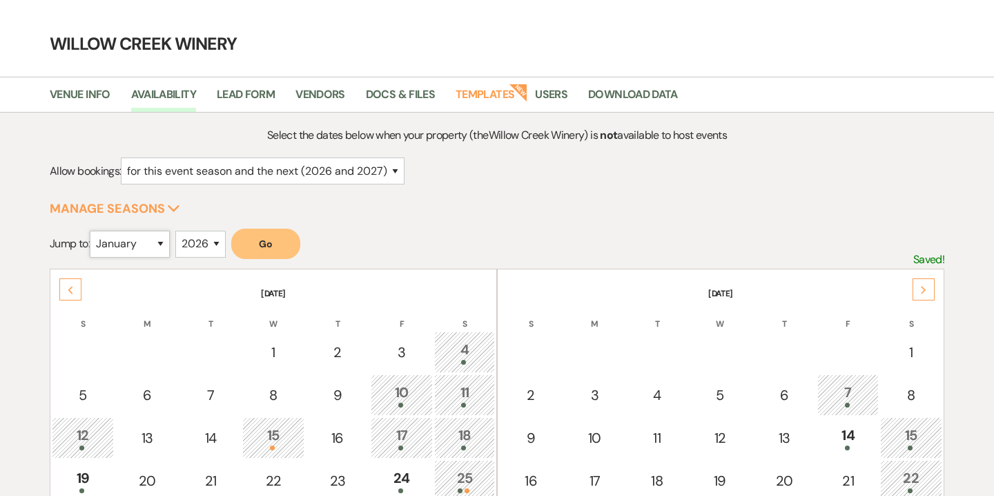
click at [162, 238] on select "January February March April May June July August September October November De…" at bounding box center [130, 244] width 80 height 27
select select "5"
click at [92, 231] on select "January February March April May June July August September October November De…" at bounding box center [130, 244] width 80 height 27
click at [217, 245] on select "2025 2026 2027 2028 2029" at bounding box center [200, 244] width 50 height 27
select select "2027"
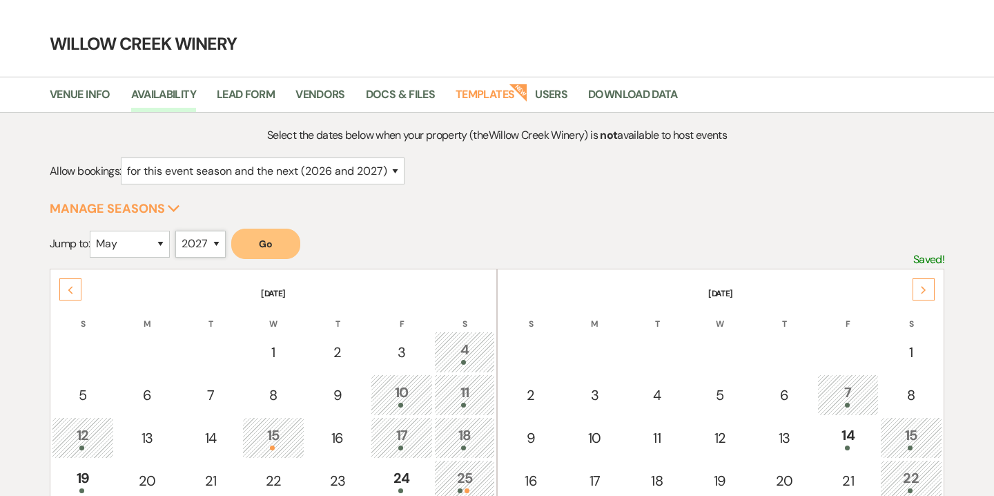
click at [179, 231] on select "2025 2026 2027 2028 2029" at bounding box center [200, 244] width 50 height 27
click at [284, 239] on button "Go" at bounding box center [265, 243] width 69 height 30
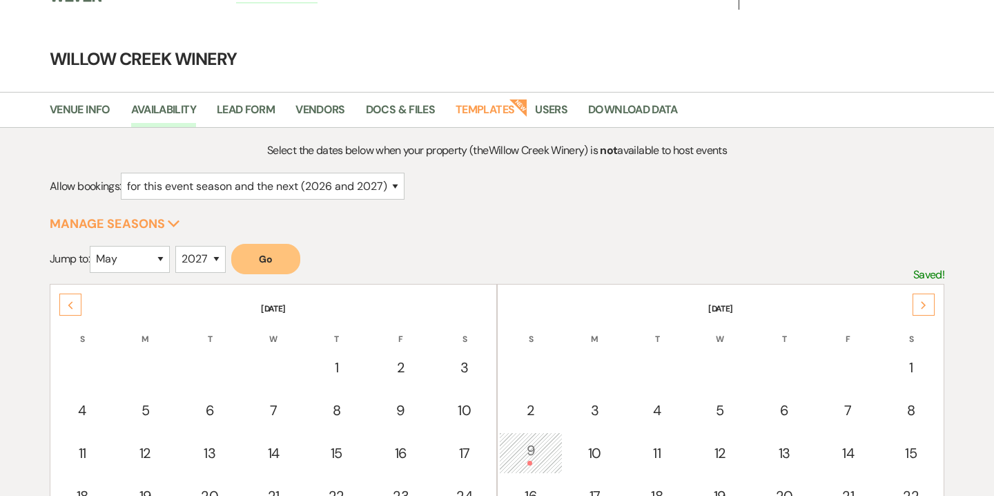
scroll to position [0, 0]
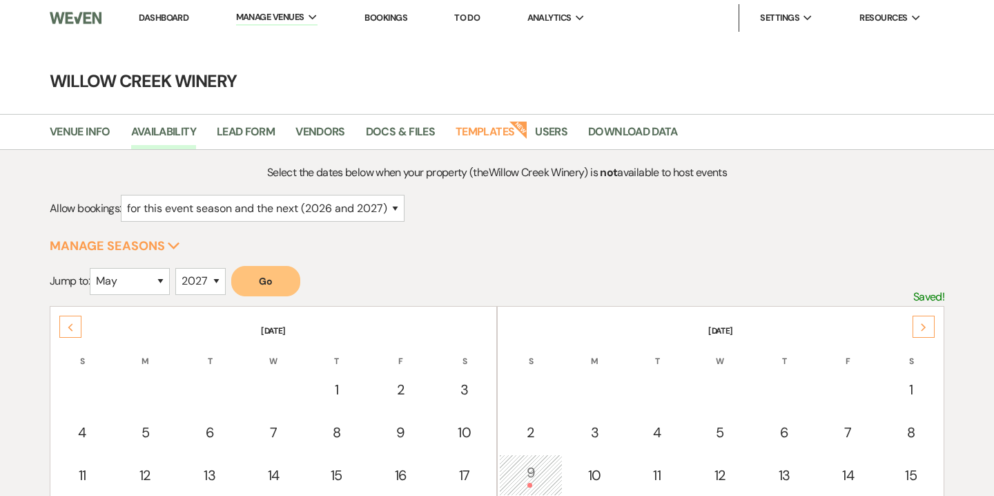
click at [169, 26] on li "Dashboard" at bounding box center [163, 18] width 63 height 28
click at [170, 19] on link "Dashboard" at bounding box center [164, 18] width 50 height 12
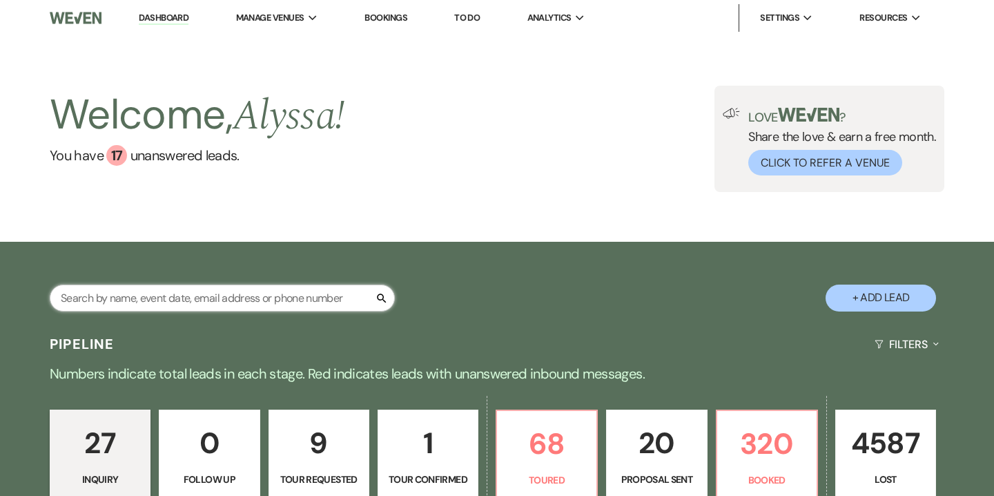
click at [275, 291] on input "text" at bounding box center [222, 297] width 345 height 27
type input "pipe trade"
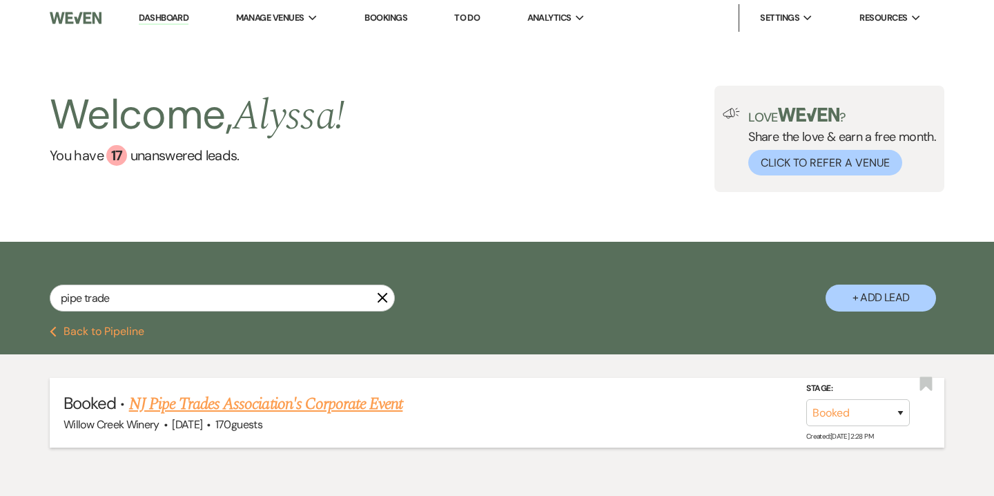
click at [293, 407] on link "NJ Pipe Trades Association's Corporate Event" at bounding box center [266, 403] width 274 height 25
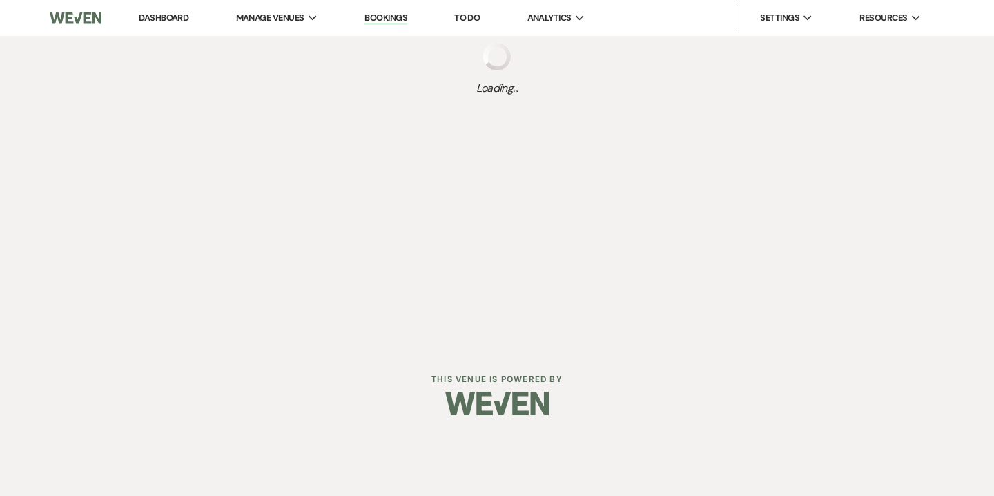
select select "5"
select select "9"
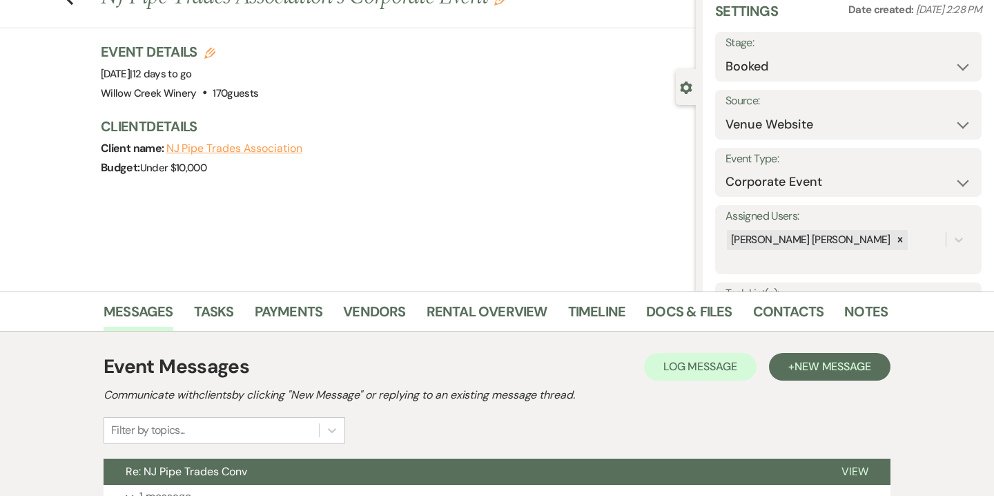
scroll to position [58, 0]
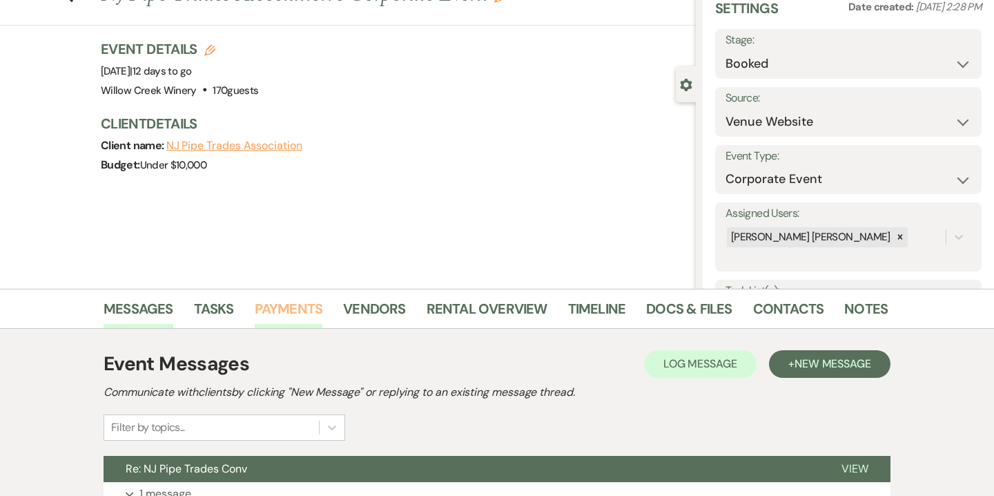
click at [301, 313] on link "Payments" at bounding box center [289, 312] width 68 height 30
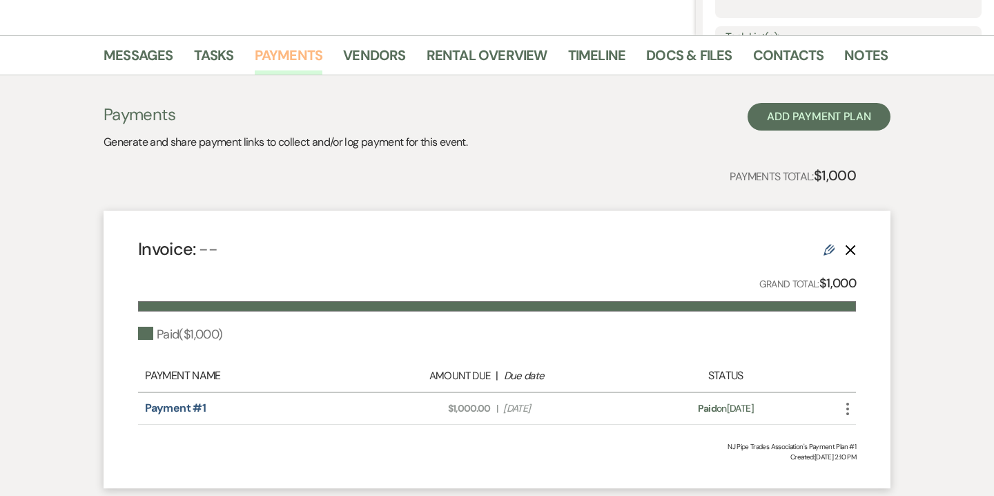
scroll to position [257, 0]
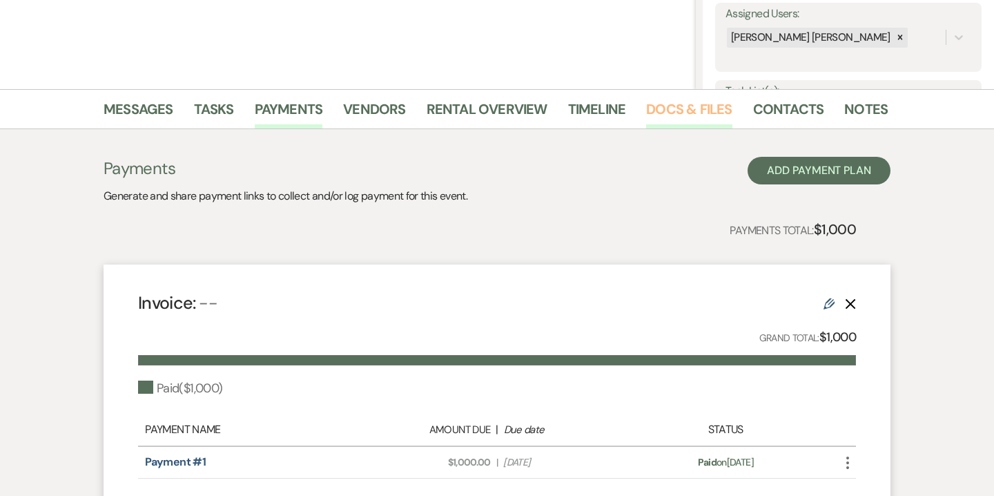
click at [681, 106] on link "Docs & Files" at bounding box center [689, 113] width 86 height 30
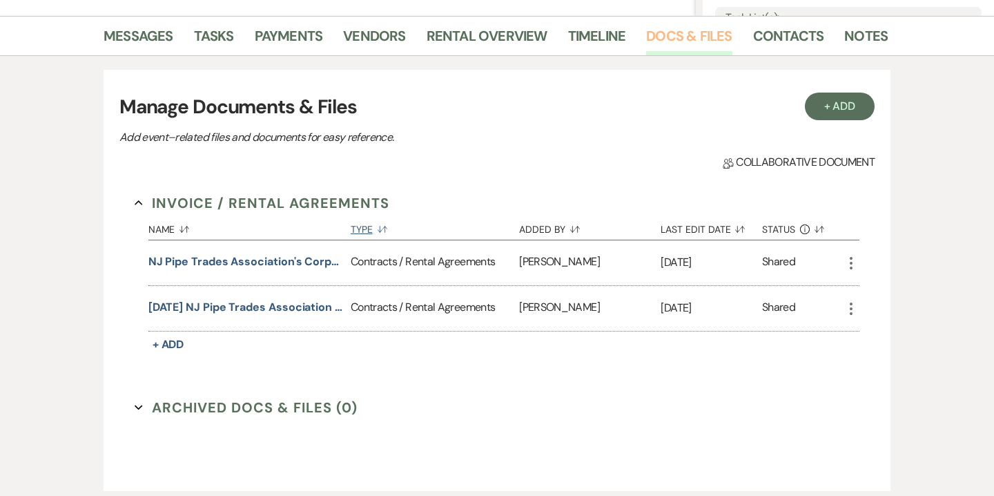
scroll to position [332, 0]
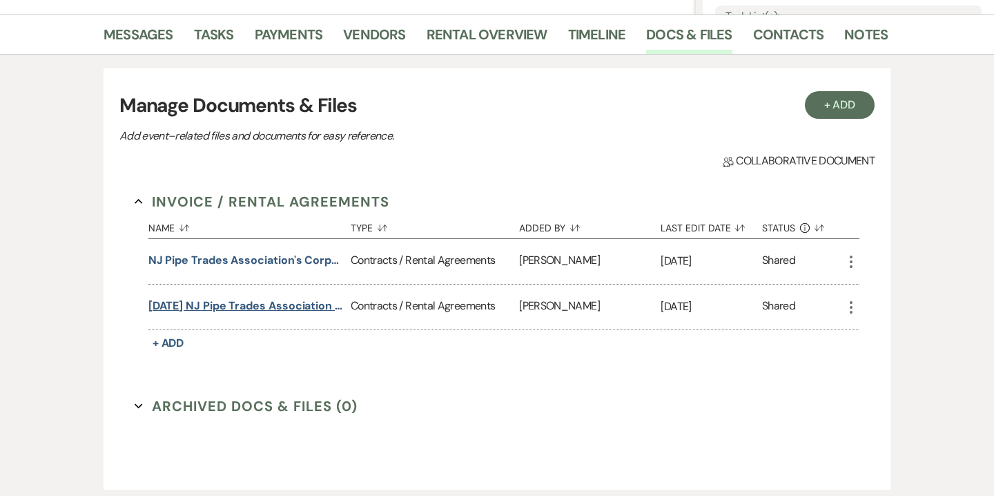
click at [308, 304] on button "09.29.25 NJ Pipe Trades Association Tasting & Tour Contract Addendum" at bounding box center [246, 305] width 197 height 17
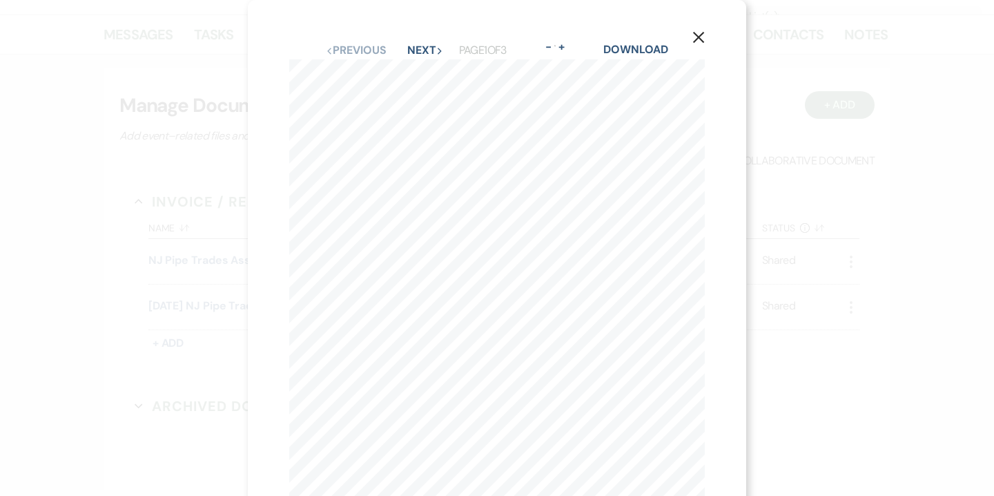
click at [698, 38] on use "button" at bounding box center [698, 37] width 11 height 11
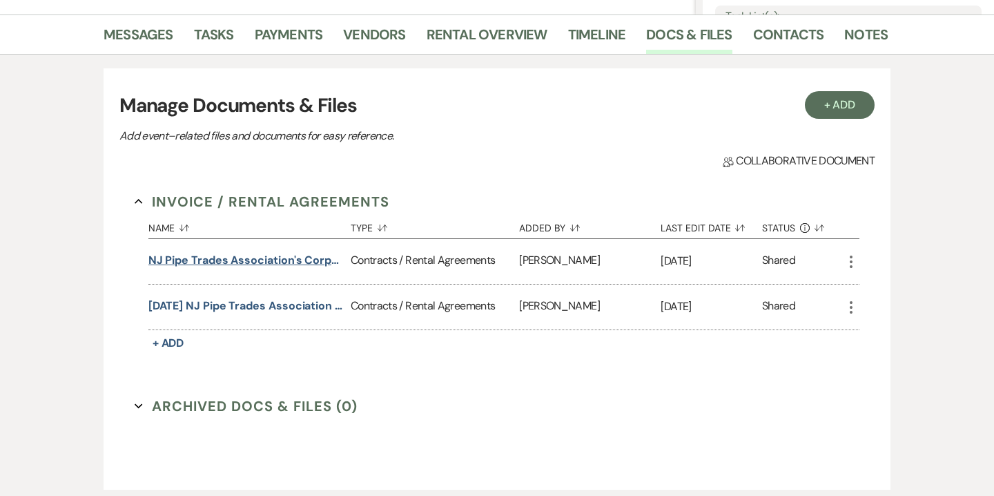
click at [203, 259] on button "NJ Pipe Trades Association's Corporate Event Contract" at bounding box center [246, 260] width 197 height 17
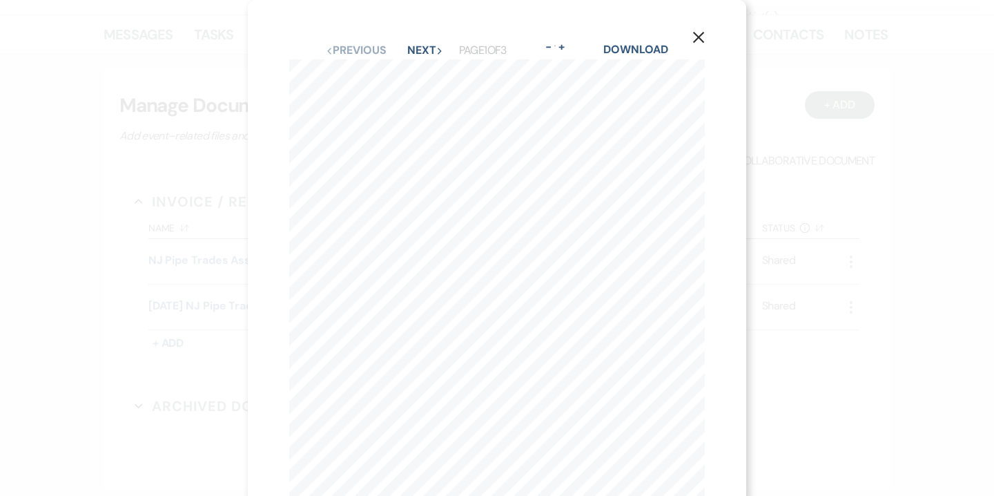
click at [697, 37] on use "button" at bounding box center [698, 37] width 11 height 11
